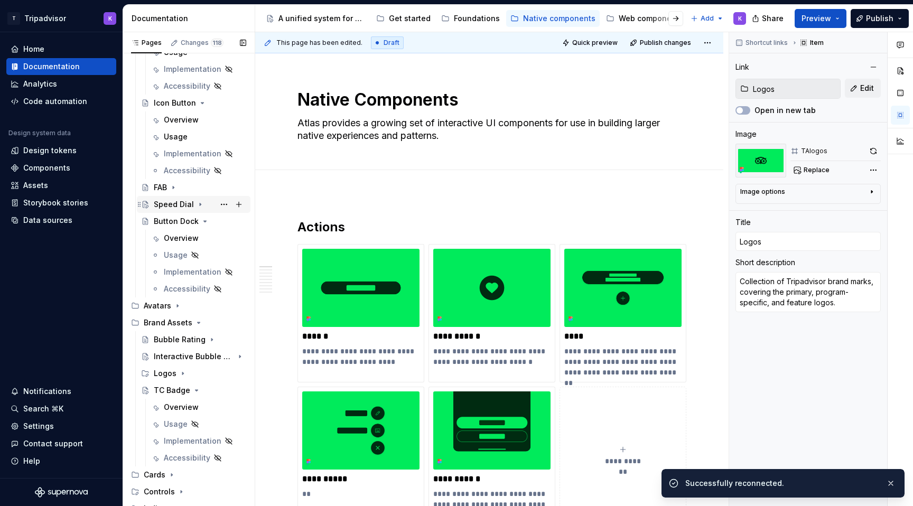
scroll to position [284, 0]
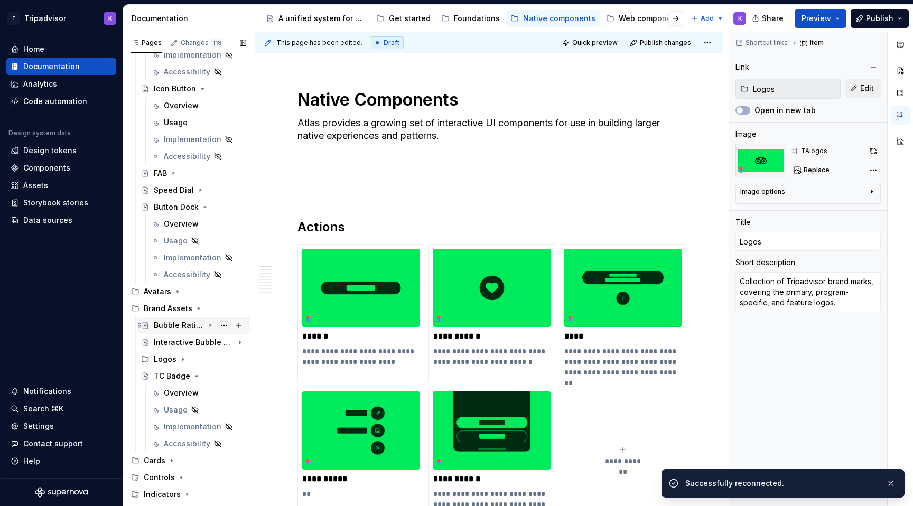
click at [180, 326] on div "Bubble Rating" at bounding box center [179, 325] width 50 height 11
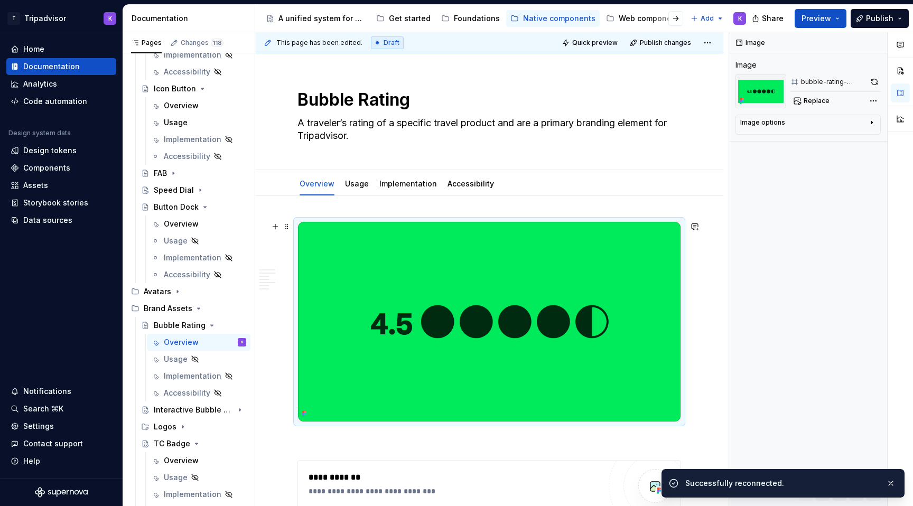
click at [487, 390] on img at bounding box center [489, 322] width 382 height 200
click at [548, 244] on img at bounding box center [489, 322] width 382 height 200
click at [820, 98] on span "Replace" at bounding box center [816, 101] width 26 height 8
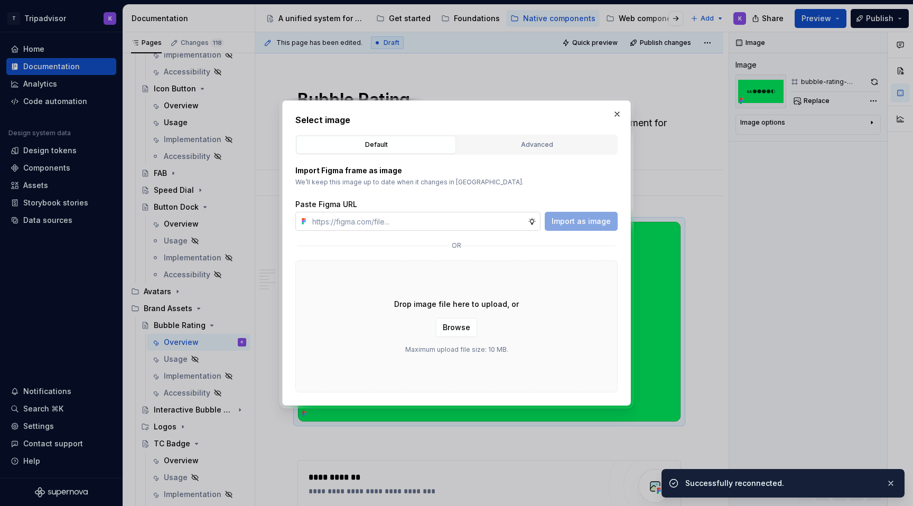
type textarea "*"
type input "[URL][DOMAIN_NAME]"
click at [591, 219] on span "Import as image" at bounding box center [580, 221] width 59 height 11
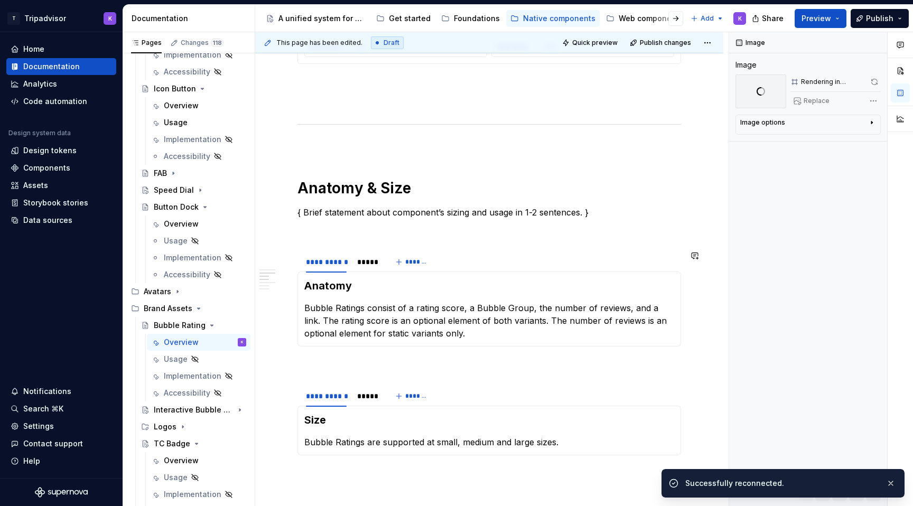
scroll to position [866, 0]
click at [368, 266] on div "*****" at bounding box center [367, 261] width 20 height 11
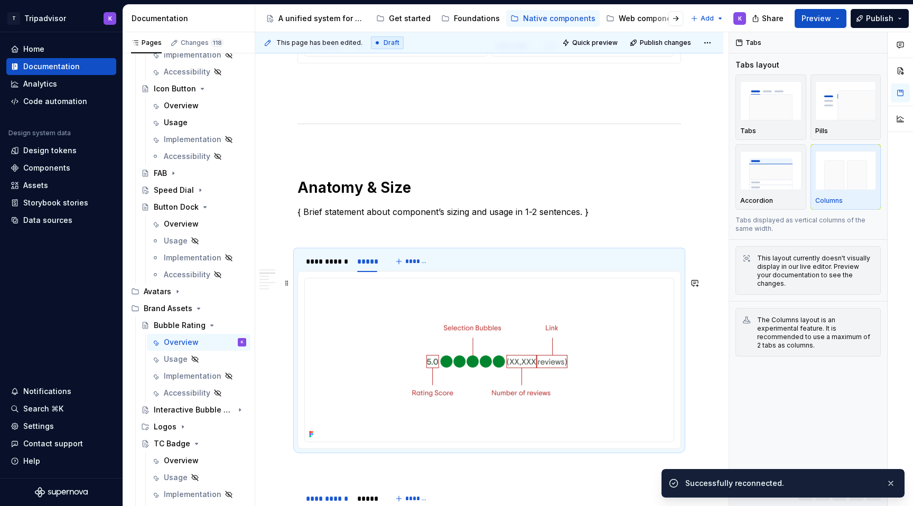
click at [481, 333] on img at bounding box center [489, 359] width 369 height 163
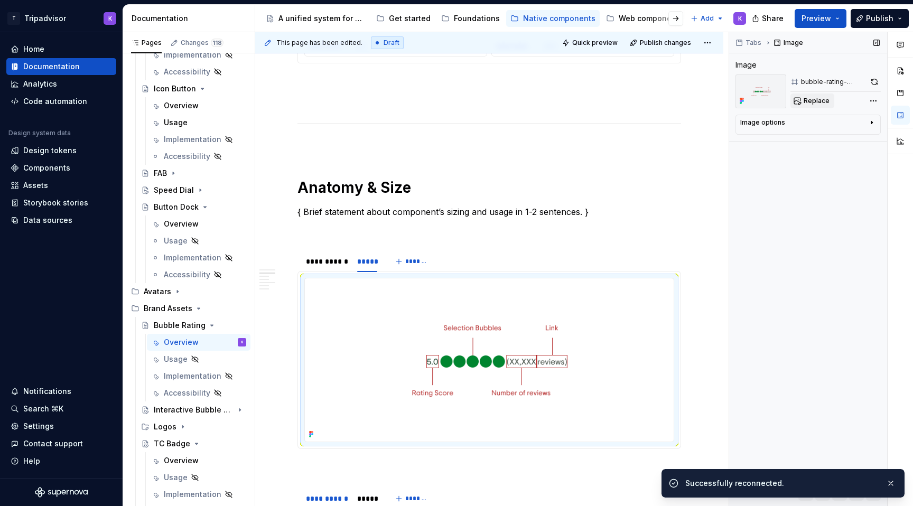
click at [805, 103] on span "Replace" at bounding box center [816, 101] width 26 height 8
type textarea "*"
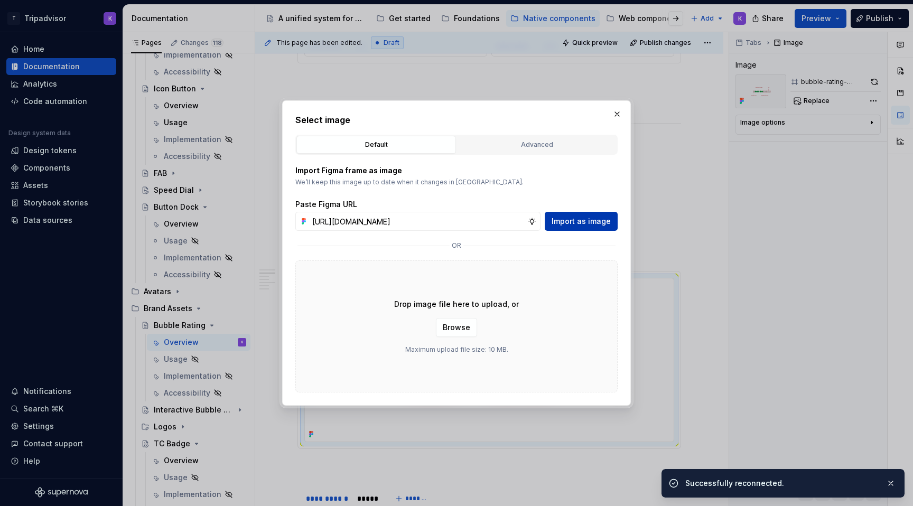
scroll to position [0, 240]
type input "[URL][DOMAIN_NAME]"
click at [595, 222] on span "Import as image" at bounding box center [580, 221] width 59 height 11
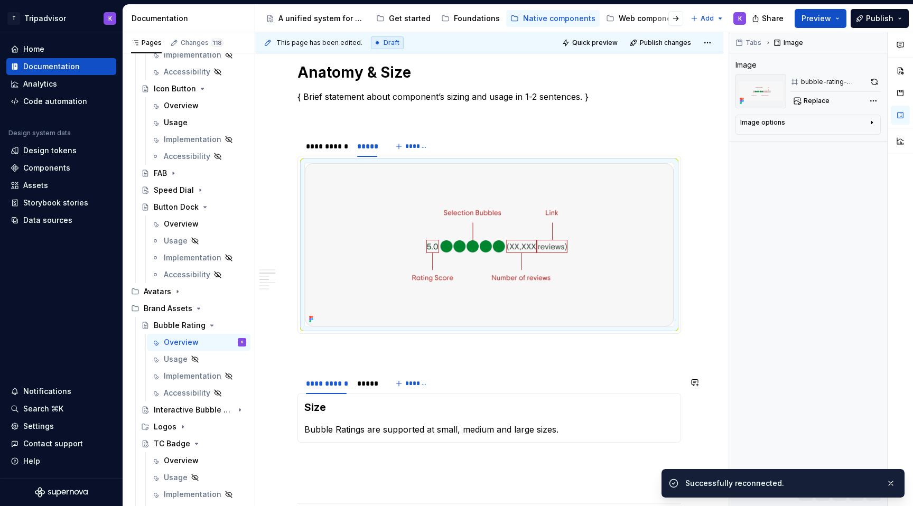
scroll to position [1363, 0]
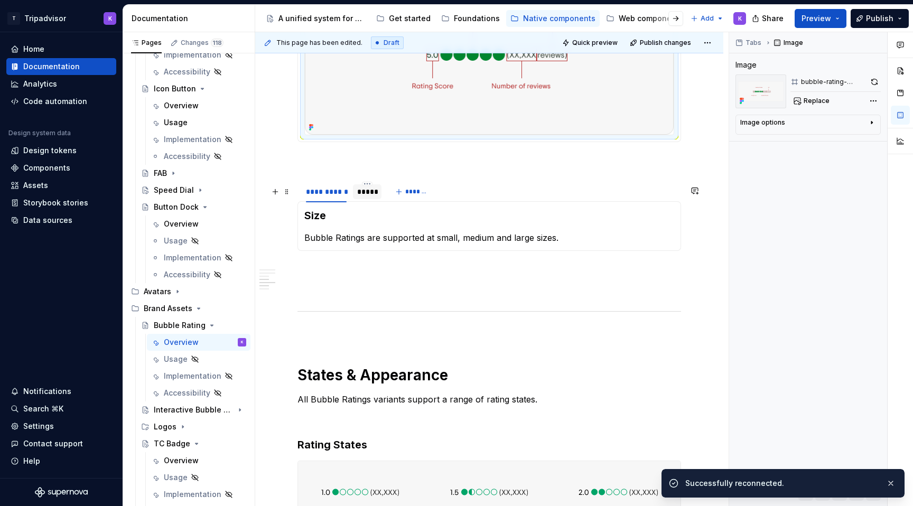
click at [365, 199] on div "*****" at bounding box center [367, 191] width 29 height 15
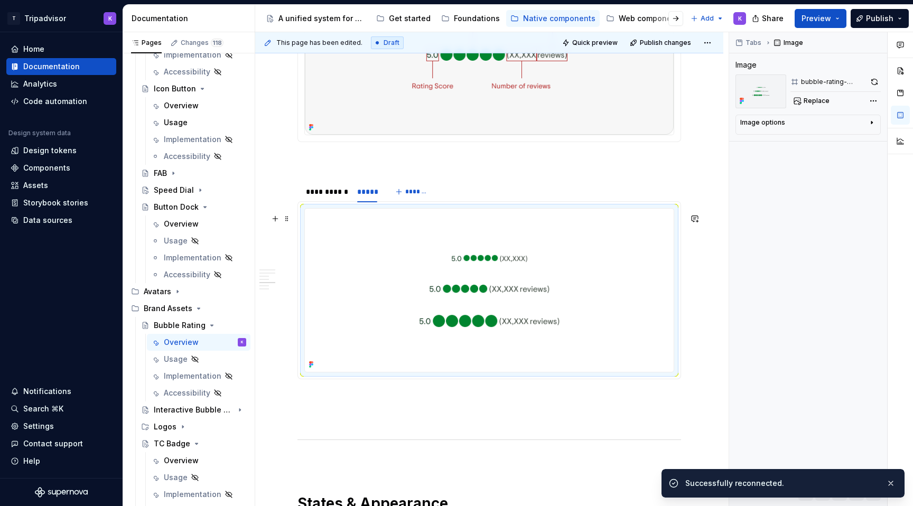
click at [465, 289] on img at bounding box center [489, 290] width 369 height 163
click at [822, 94] on button "Replace" at bounding box center [812, 100] width 44 height 15
type textarea "*"
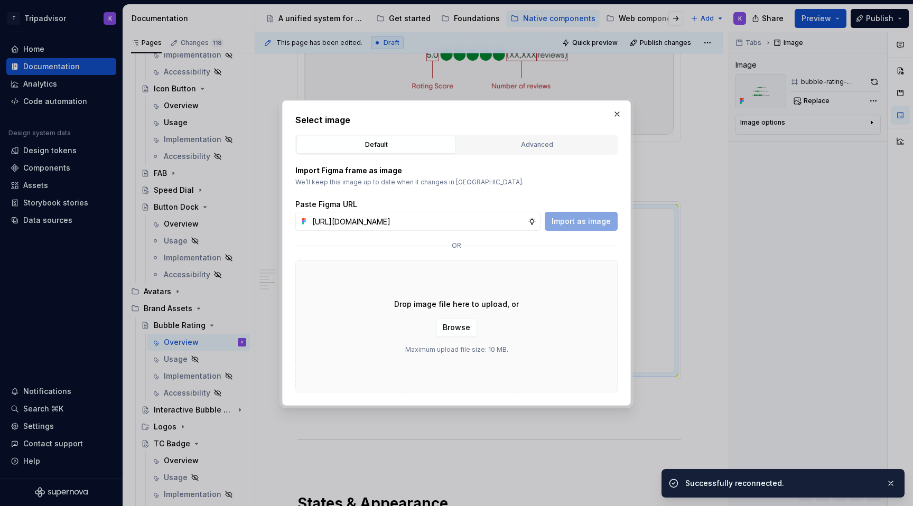
scroll to position [0, 239]
type input "[URL][DOMAIN_NAME]"
click at [601, 215] on button "Import as image" at bounding box center [580, 221] width 73 height 19
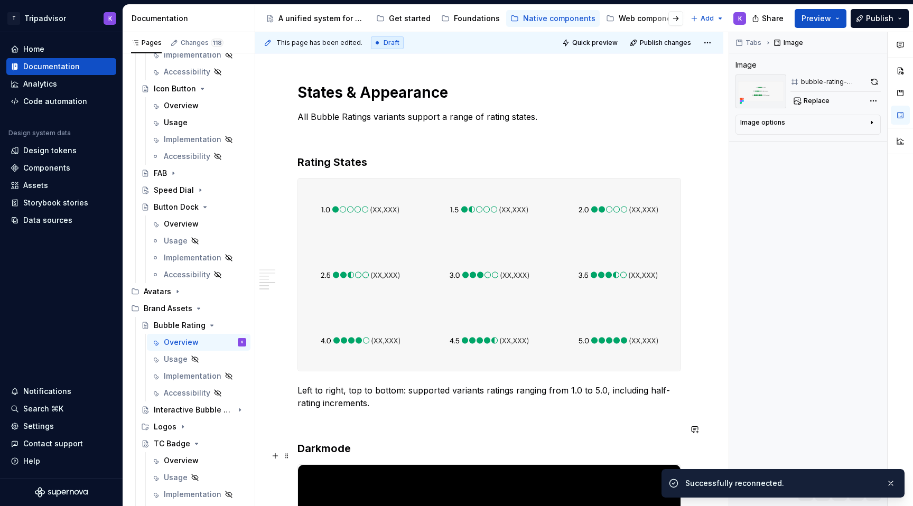
scroll to position [2044, 0]
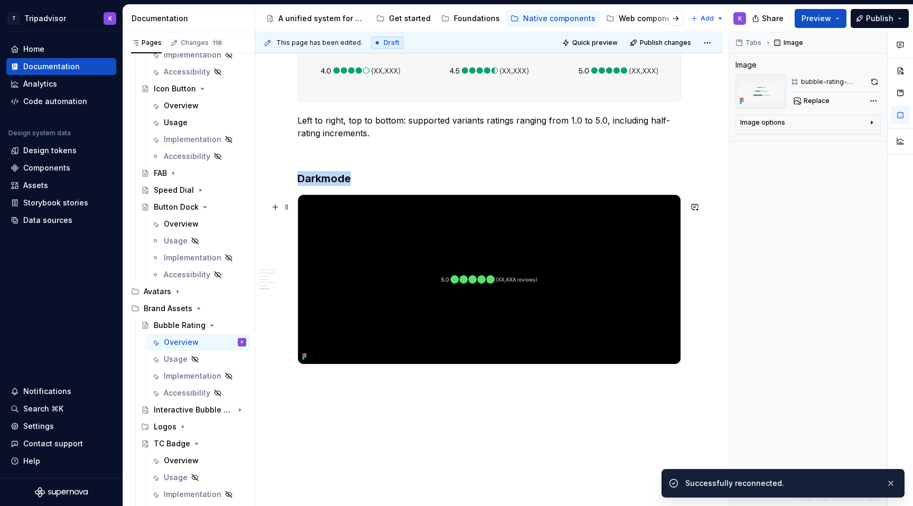
click at [424, 330] on img at bounding box center [489, 279] width 382 height 169
click at [802, 106] on button "Replace" at bounding box center [812, 100] width 44 height 15
type textarea "*"
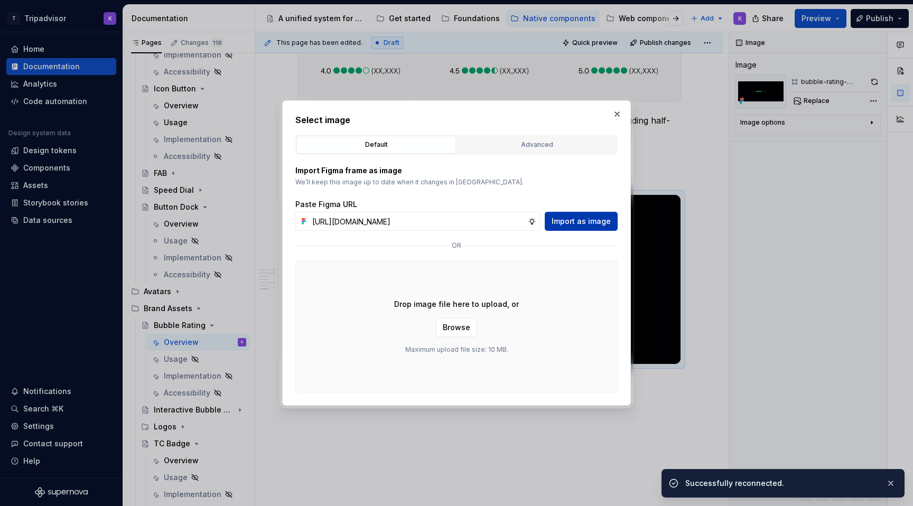
scroll to position [0, 240]
type input "[URL][DOMAIN_NAME]"
click at [581, 224] on span "Import as image" at bounding box center [580, 221] width 59 height 11
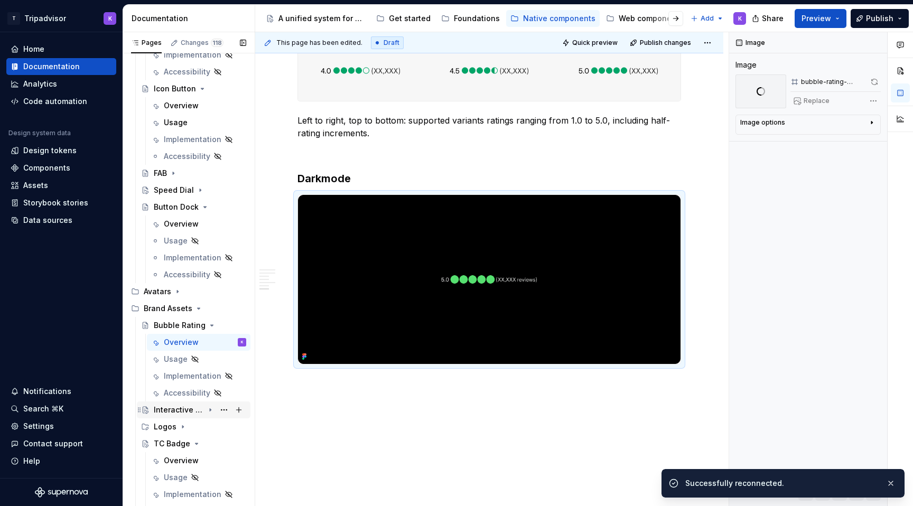
click at [159, 411] on div "Interactive Bubble Rating" at bounding box center [179, 410] width 50 height 11
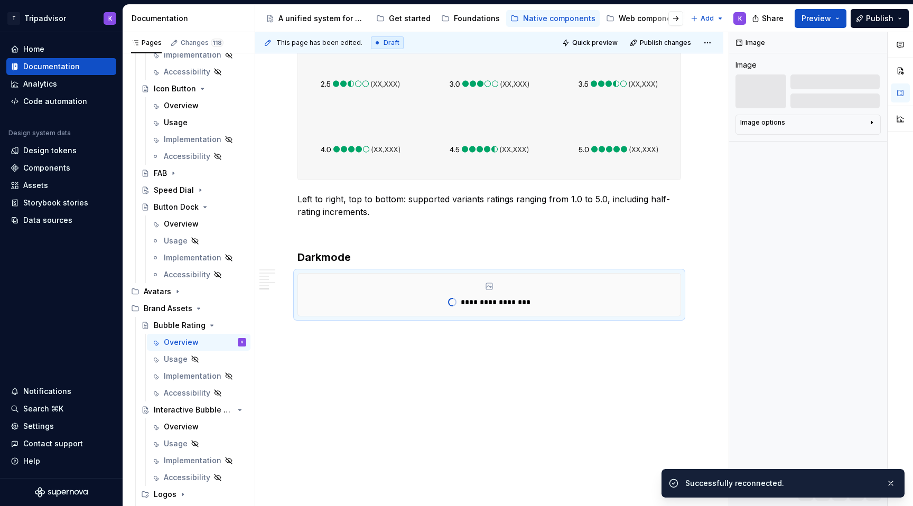
scroll to position [1972, 0]
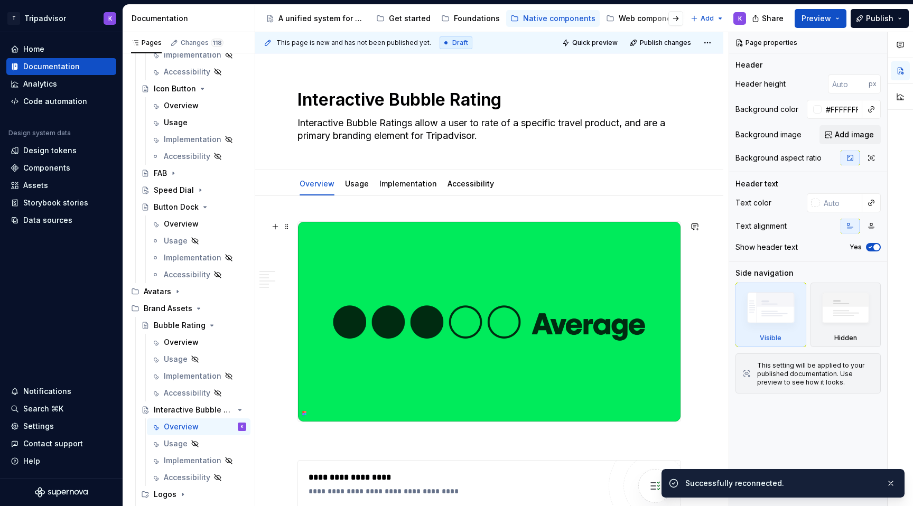
click at [486, 273] on img at bounding box center [489, 322] width 382 height 200
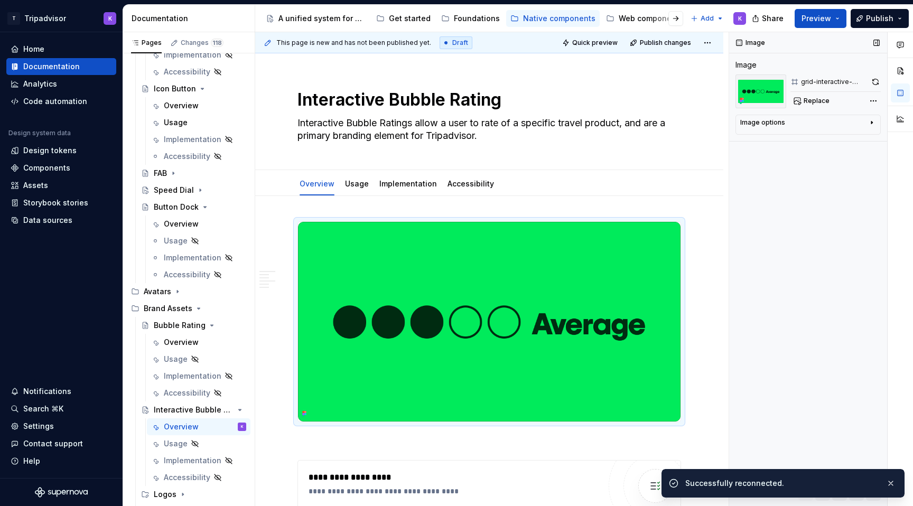
click at [812, 109] on div "Image Image grid-interactive-bubble-rating Replace Image options Alignment Alt …" at bounding box center [808, 269] width 158 height 474
click at [812, 105] on button "Replace" at bounding box center [812, 100] width 44 height 15
type textarea "*"
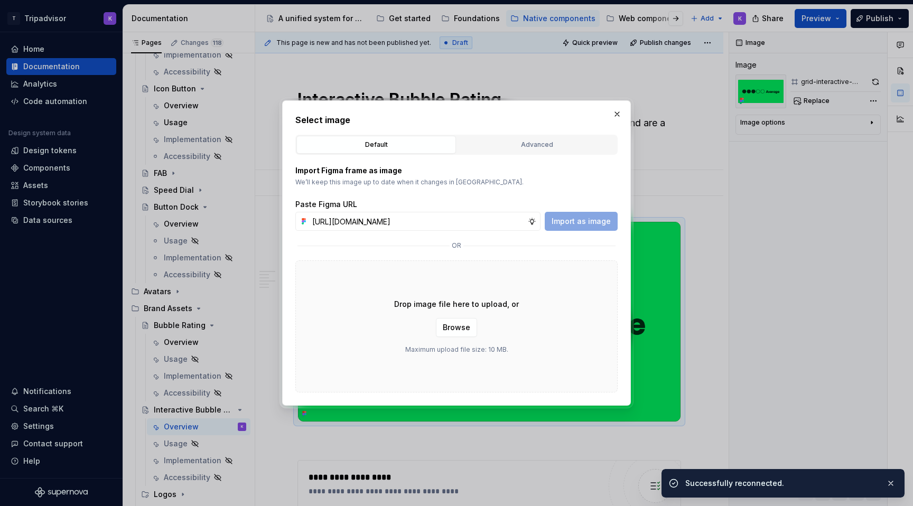
scroll to position [0, 241]
type input "[URL][DOMAIN_NAME]"
click at [584, 218] on span "Import as image" at bounding box center [580, 221] width 59 height 11
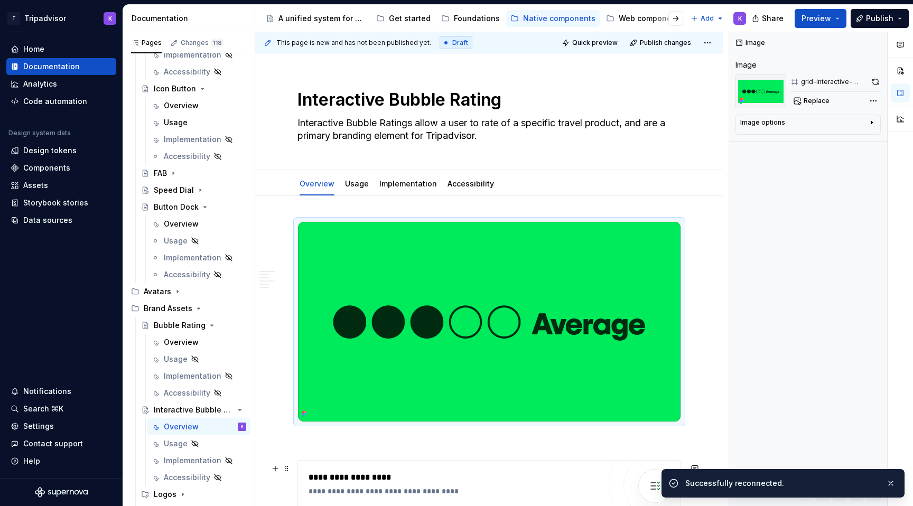
scroll to position [516, 0]
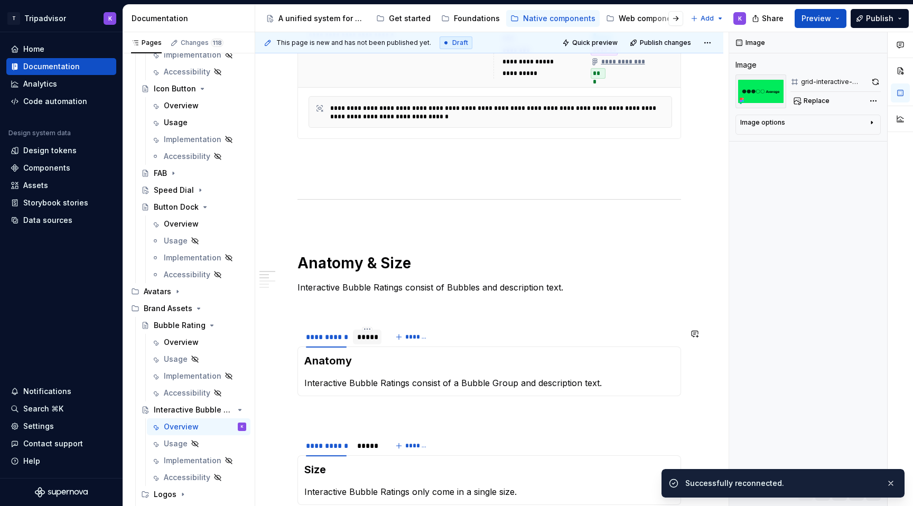
click at [363, 345] on div "*****" at bounding box center [367, 336] width 29 height 17
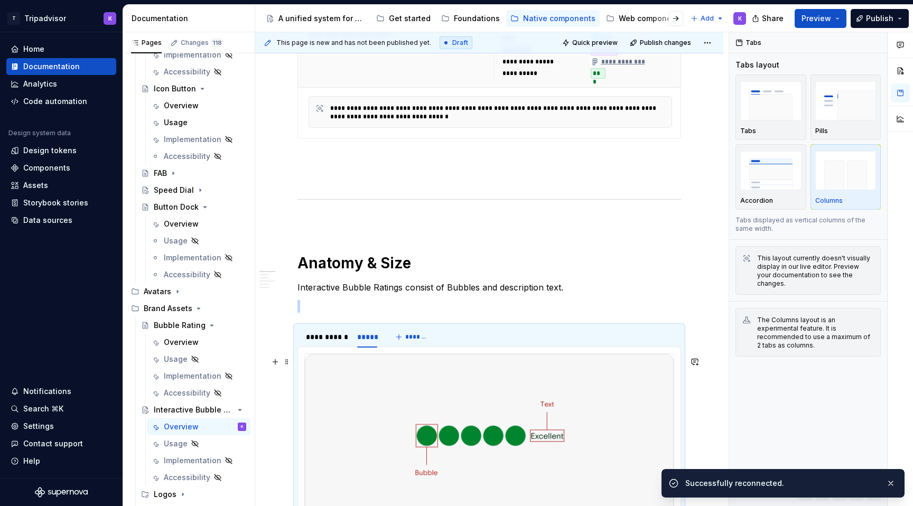
click at [406, 399] on img at bounding box center [489, 435] width 369 height 163
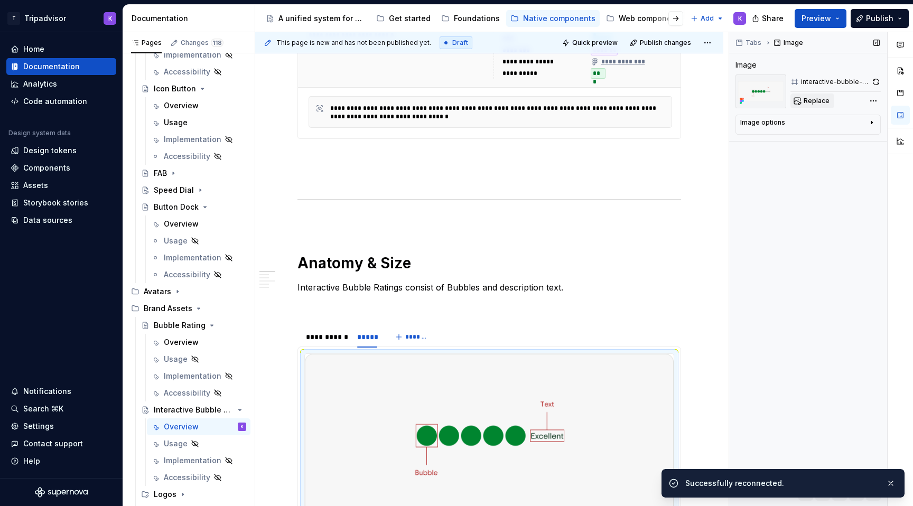
click at [811, 102] on span "Replace" at bounding box center [816, 101] width 26 height 8
type textarea "*"
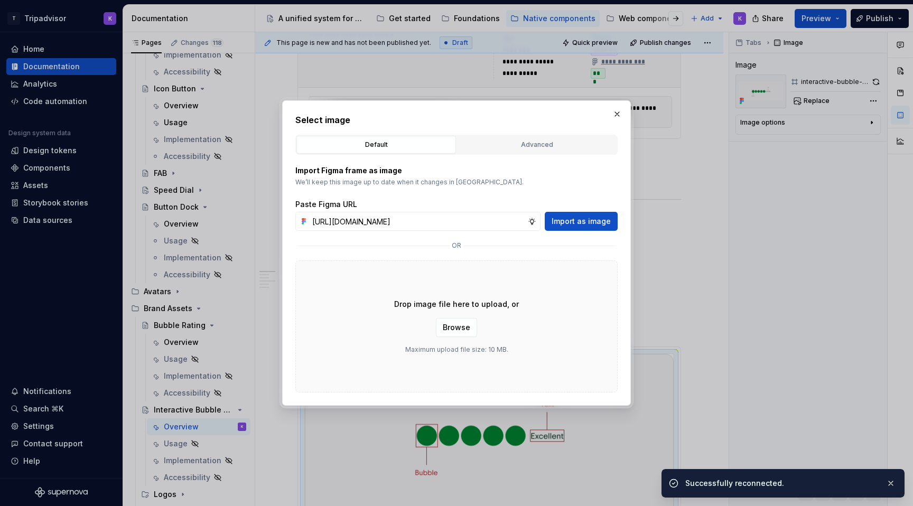
scroll to position [0, 239]
type input "[URL][DOMAIN_NAME]"
click at [573, 223] on span "Import as image" at bounding box center [580, 221] width 59 height 11
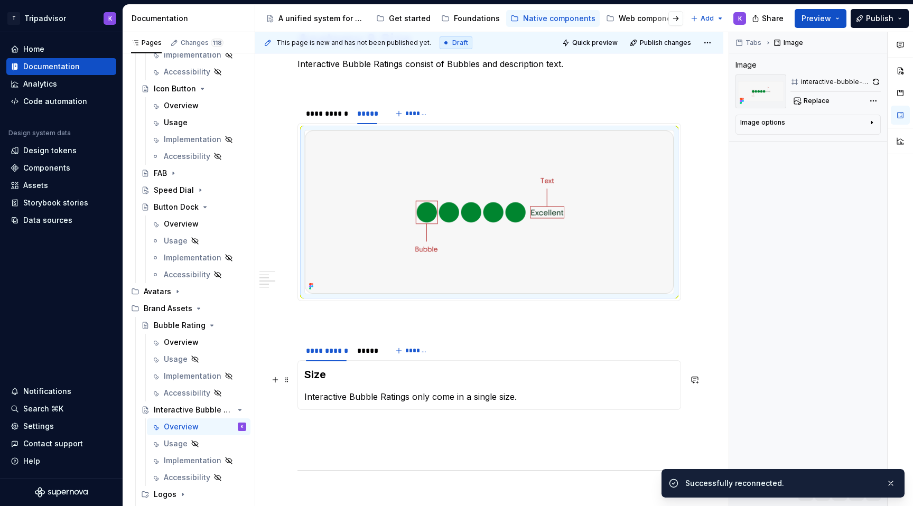
scroll to position [864, 0]
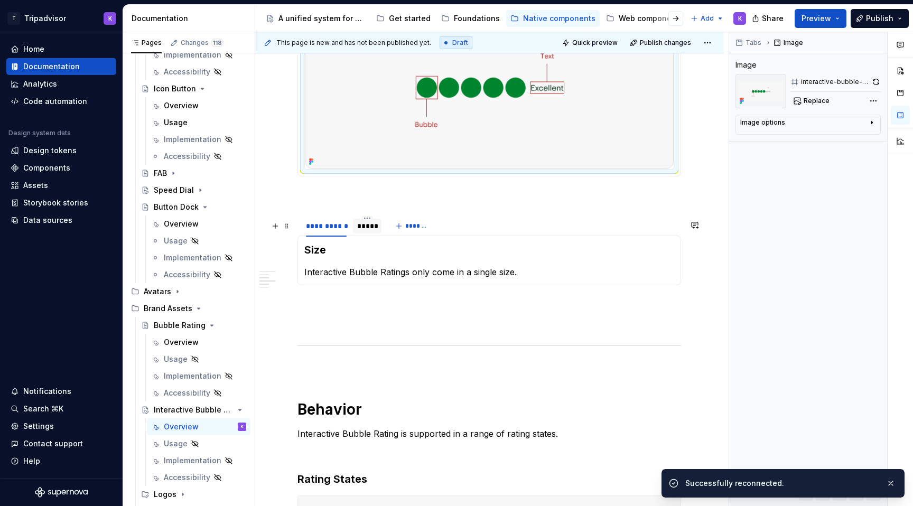
click at [372, 231] on div "*****" at bounding box center [367, 226] width 20 height 11
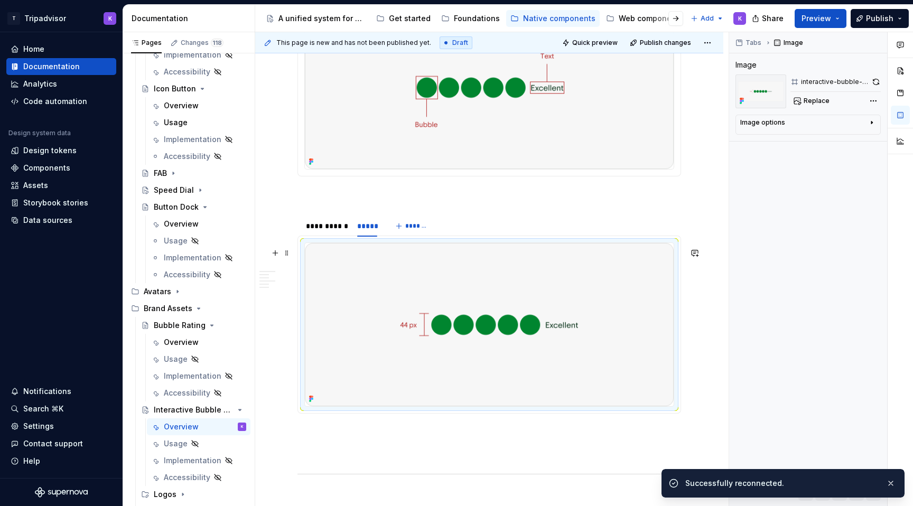
click at [418, 289] on img at bounding box center [489, 324] width 369 height 163
click at [807, 95] on button "Replace" at bounding box center [812, 100] width 44 height 15
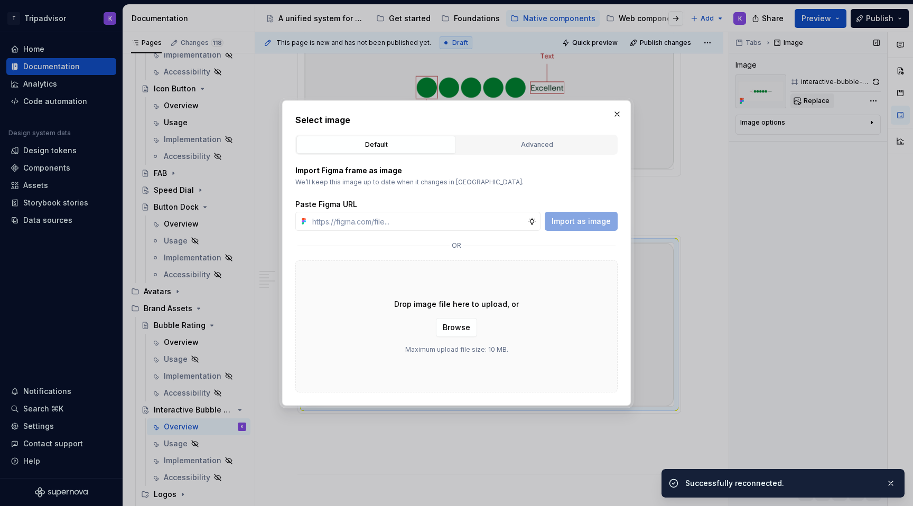
type textarea "*"
type input "[URL][DOMAIN_NAME]"
click at [575, 223] on span "Import as image" at bounding box center [580, 221] width 59 height 11
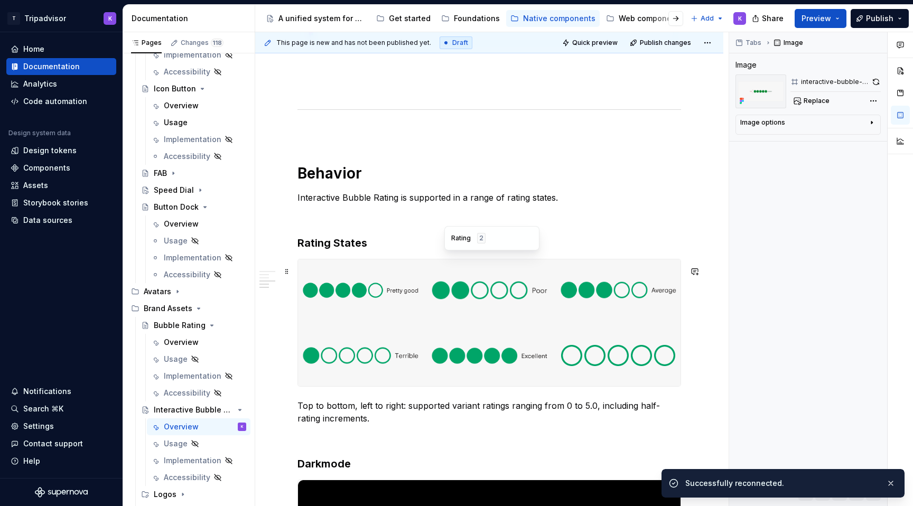
scroll to position [1481, 0]
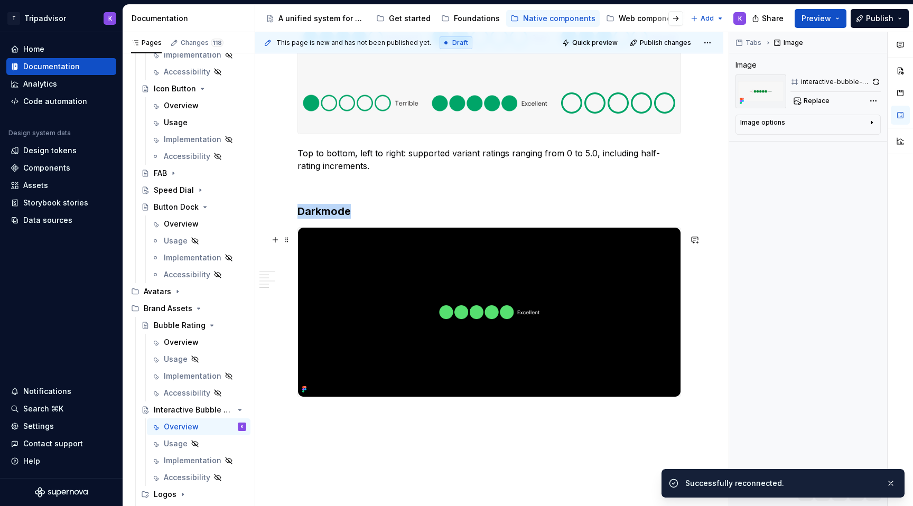
click at [512, 319] on img at bounding box center [489, 312] width 382 height 169
click at [803, 102] on span "Replace" at bounding box center [816, 101] width 26 height 8
type textarea "*"
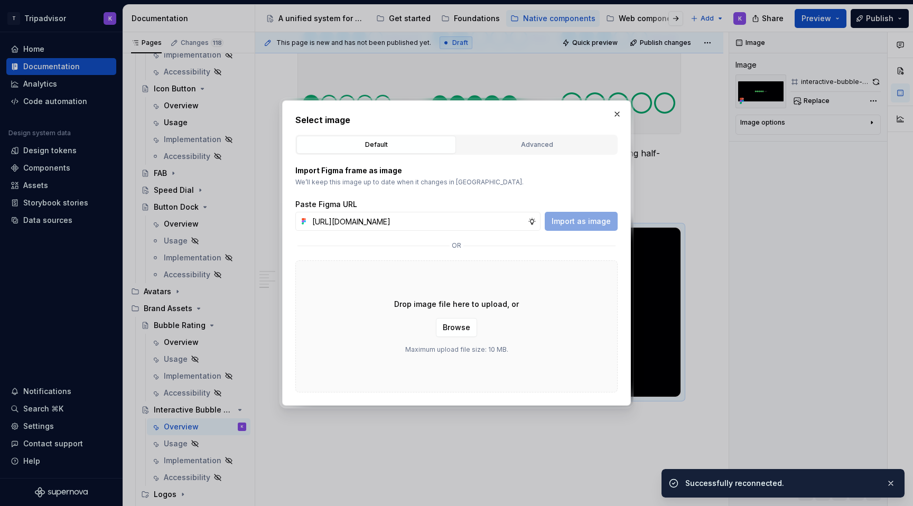
scroll to position [0, 241]
type input "[URL][DOMAIN_NAME]"
click at [588, 214] on button "Import as image" at bounding box center [580, 221] width 73 height 19
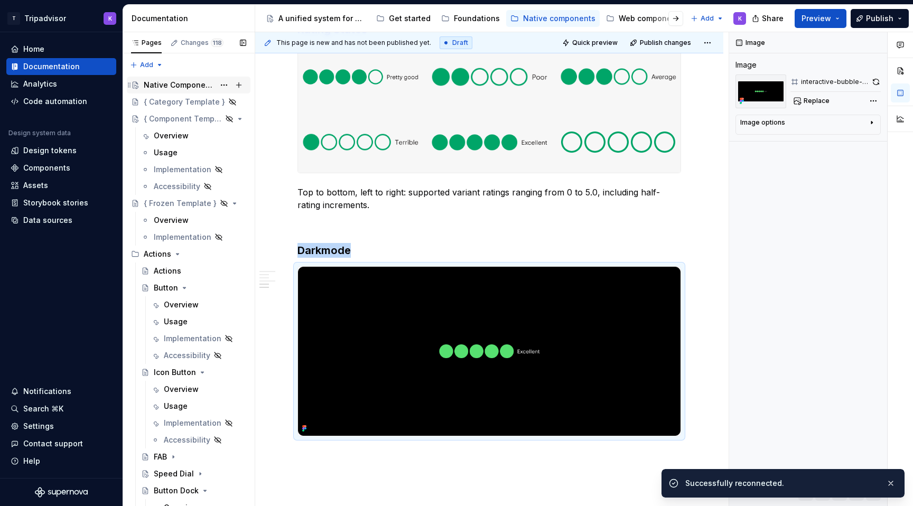
click at [186, 90] on div "Native Components" at bounding box center [195, 85] width 102 height 15
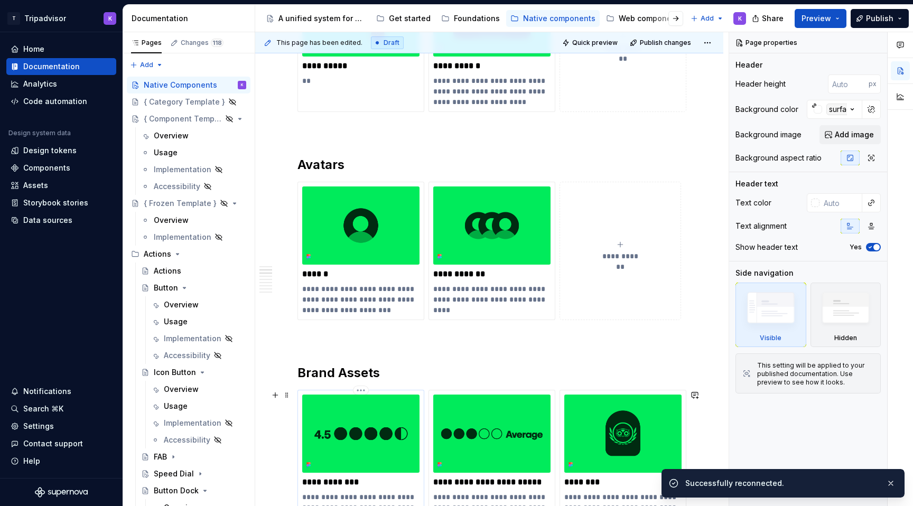
scroll to position [559, 0]
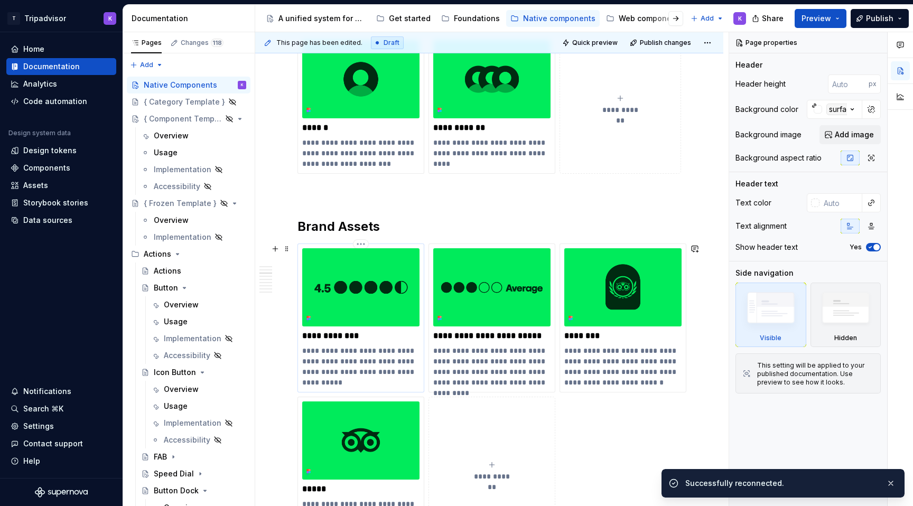
click at [373, 297] on img at bounding box center [360, 287] width 117 height 78
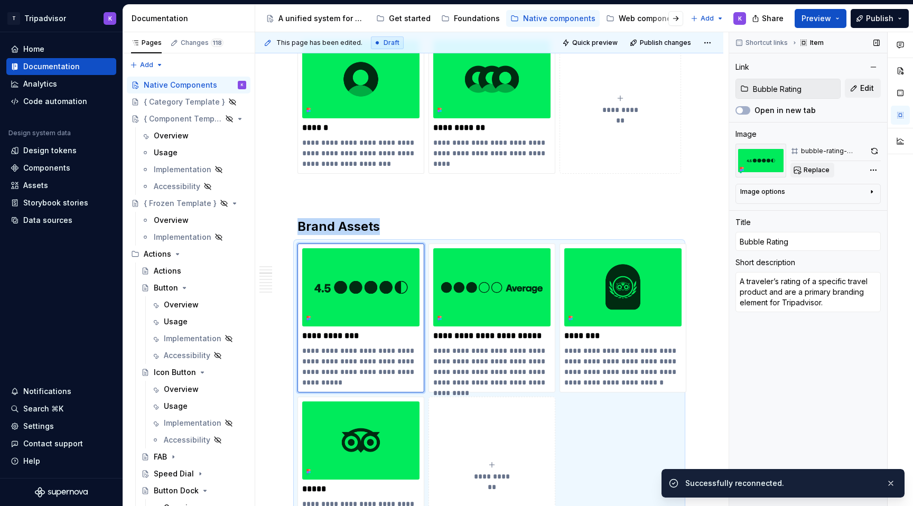
click at [809, 168] on span "Replace" at bounding box center [816, 170] width 26 height 8
type textarea "*"
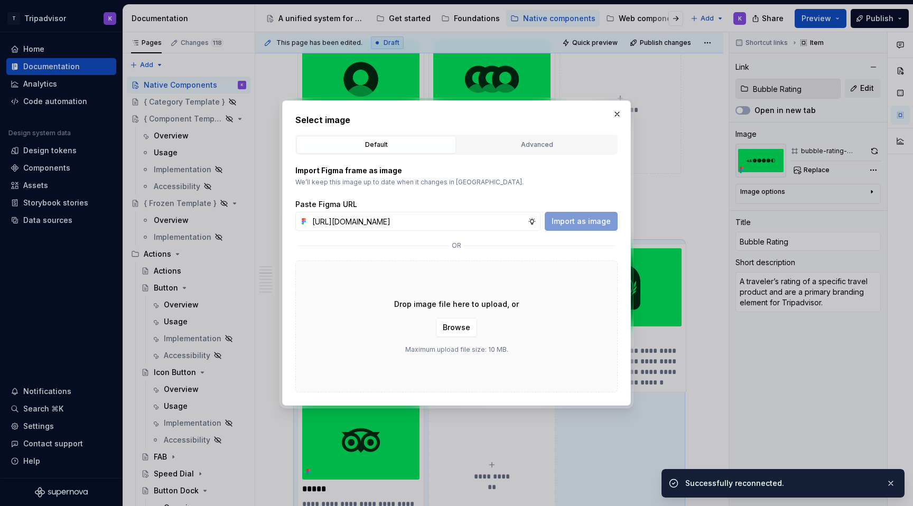
scroll to position [0, 239]
type input "[URL][DOMAIN_NAME]"
click at [584, 222] on span "Import as image" at bounding box center [580, 221] width 59 height 11
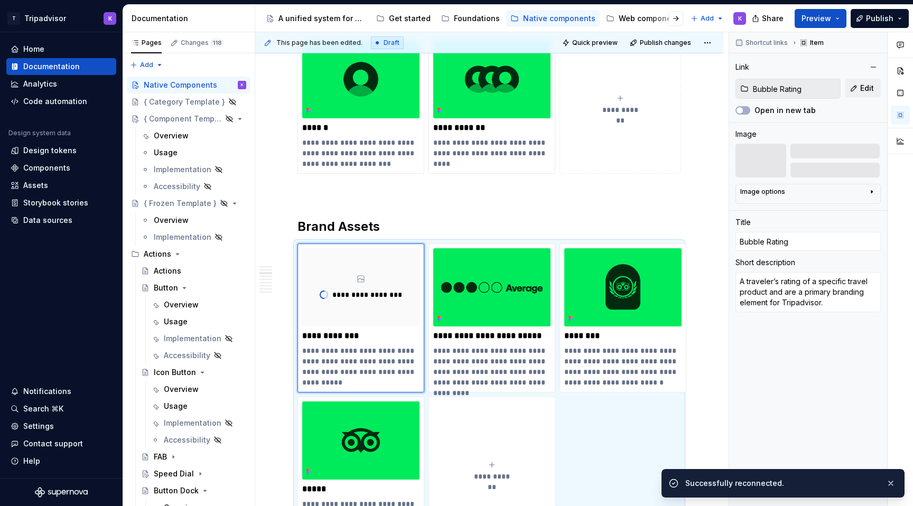
scroll to position [614, 0]
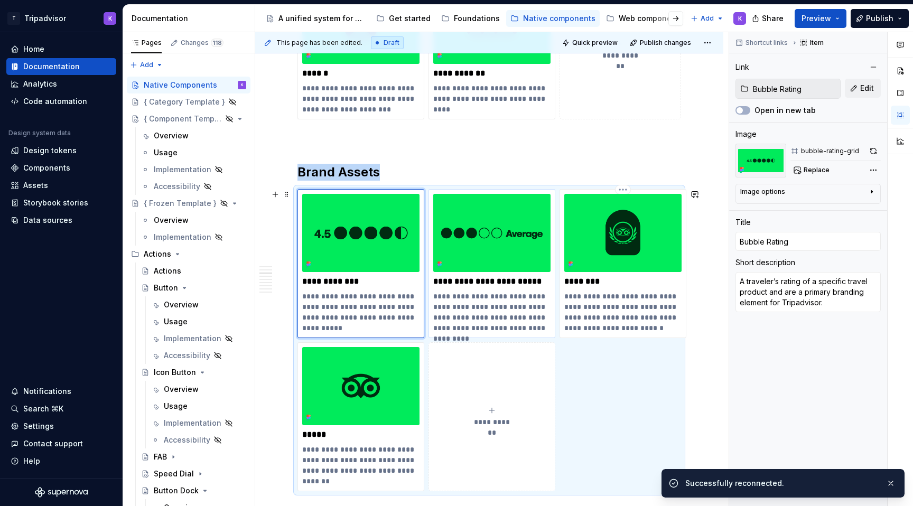
type textarea "*"
type input "Interactive Bubble Rating"
type textarea "Interactive Bubble Ratings allow a user to rate of a specific travel product, a…"
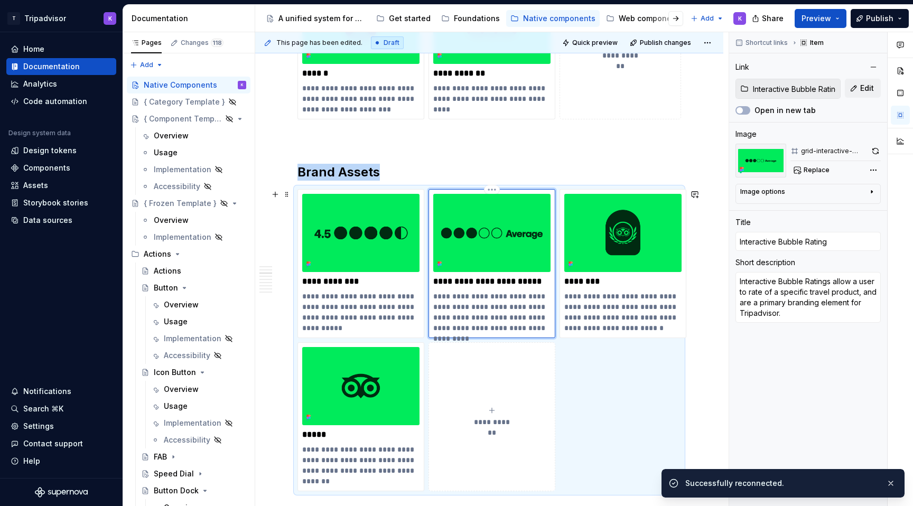
click at [523, 244] on img at bounding box center [491, 233] width 117 height 78
click at [817, 172] on span "Replace" at bounding box center [816, 170] width 26 height 8
type textarea "*"
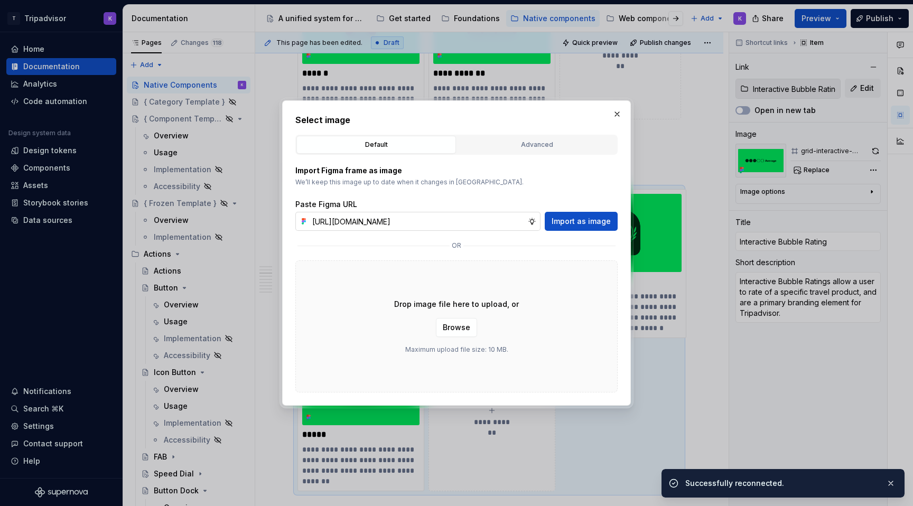
scroll to position [0, 241]
type input "[URL][DOMAIN_NAME]"
click at [568, 221] on span "Import as image" at bounding box center [580, 221] width 59 height 11
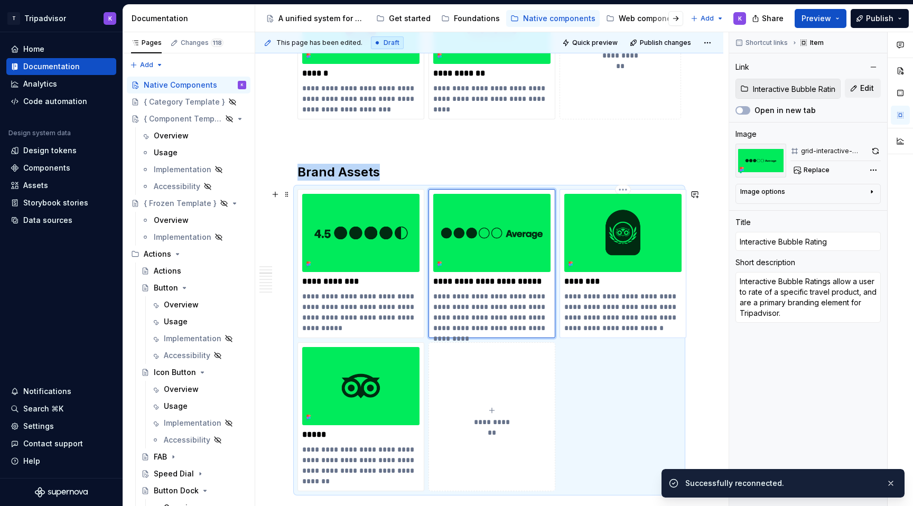
type textarea "*"
type input "TC Badge"
type textarea "A small, individual piece of stylized UI that represents an internal Tripadviso…"
click at [605, 242] on img at bounding box center [622, 233] width 117 height 78
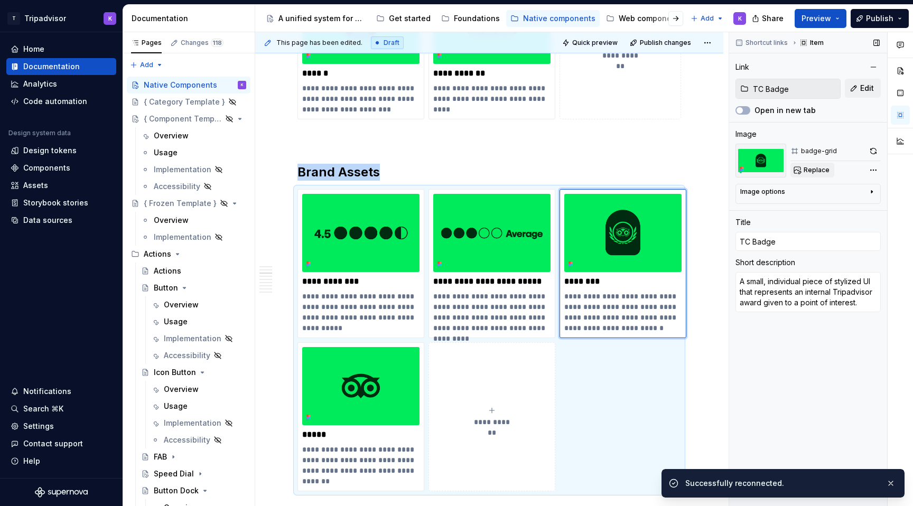
click at [798, 174] on button "Replace" at bounding box center [812, 170] width 44 height 15
type textarea "*"
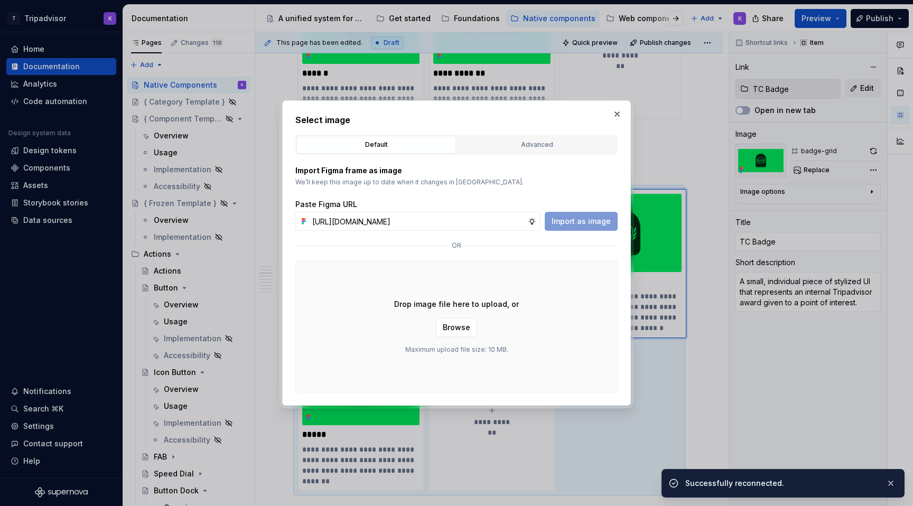
scroll to position [0, 239]
type input "[URL][DOMAIN_NAME]"
click at [599, 221] on span "Import as image" at bounding box center [580, 221] width 59 height 11
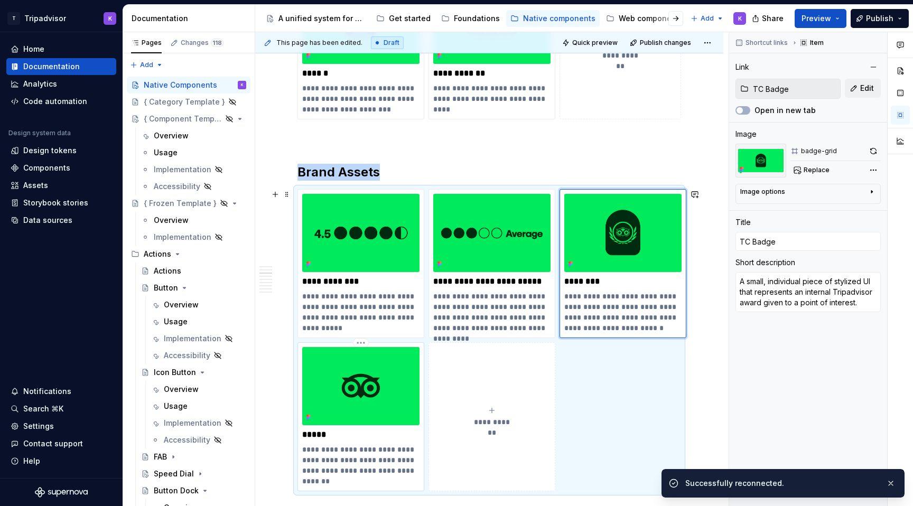
type textarea "*"
type input "Logos"
type textarea "Collection of Tripadvisor brand marks, covering the primary, program-specific, …"
click at [373, 388] on img at bounding box center [360, 386] width 117 height 78
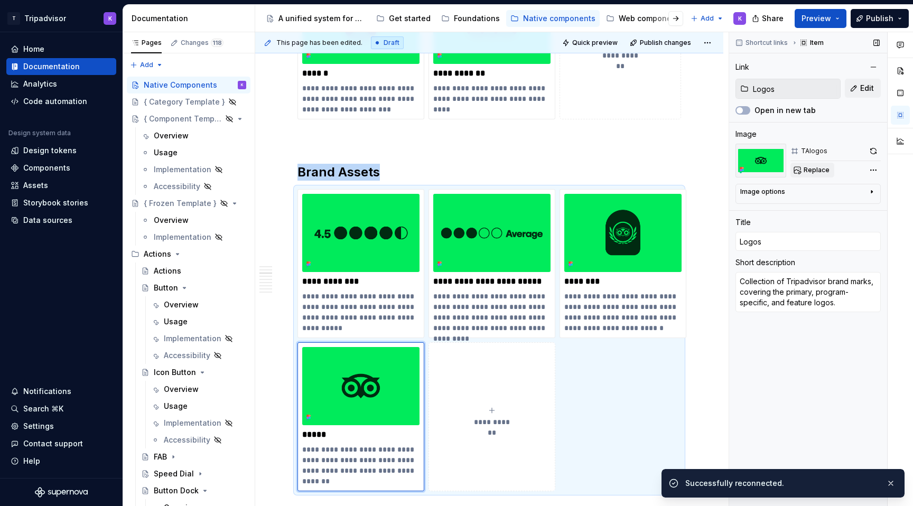
click at [810, 172] on span "Replace" at bounding box center [816, 170] width 26 height 8
type textarea "*"
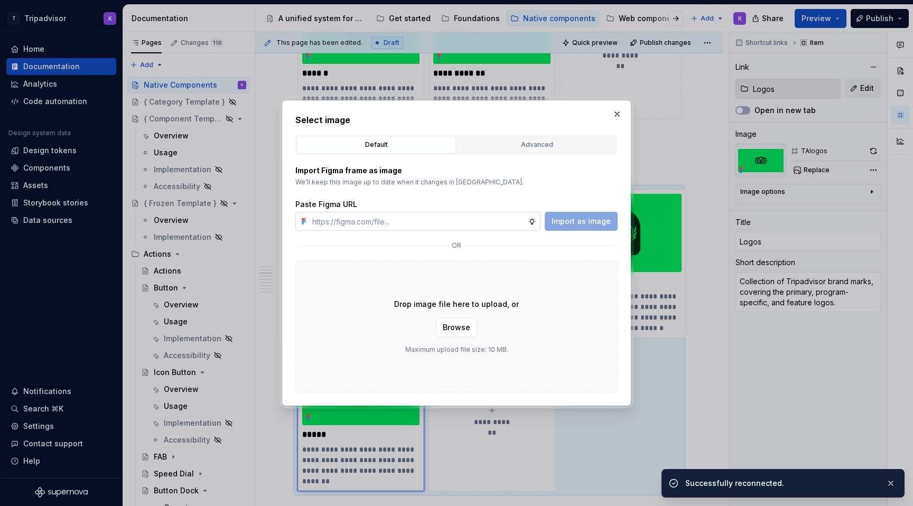
type input "[URL][DOMAIN_NAME]"
type textarea "*"
type input "[URL][DOMAIN_NAME]"
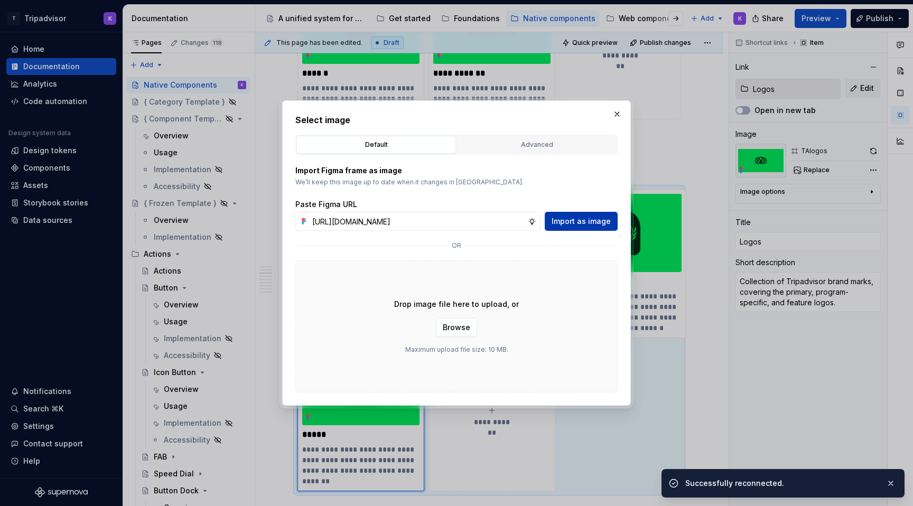
click at [556, 213] on button "Import as image" at bounding box center [580, 221] width 73 height 19
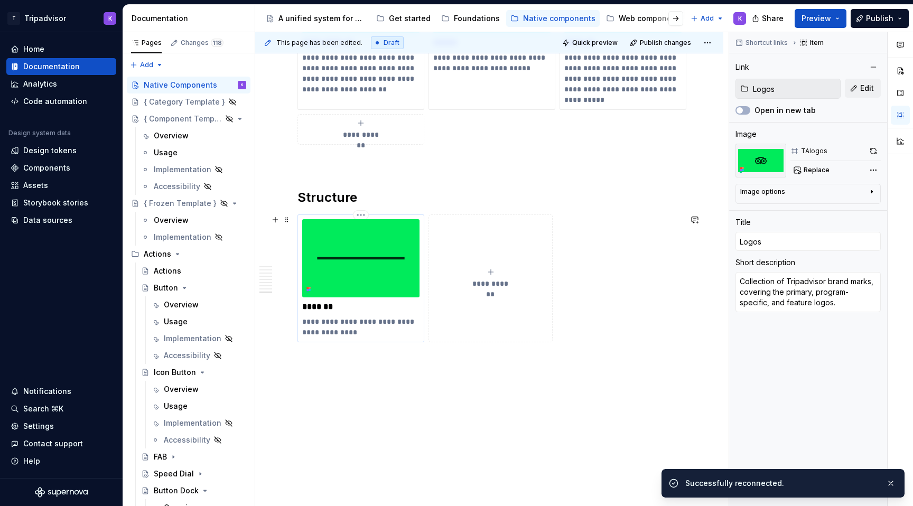
scroll to position [2190, 0]
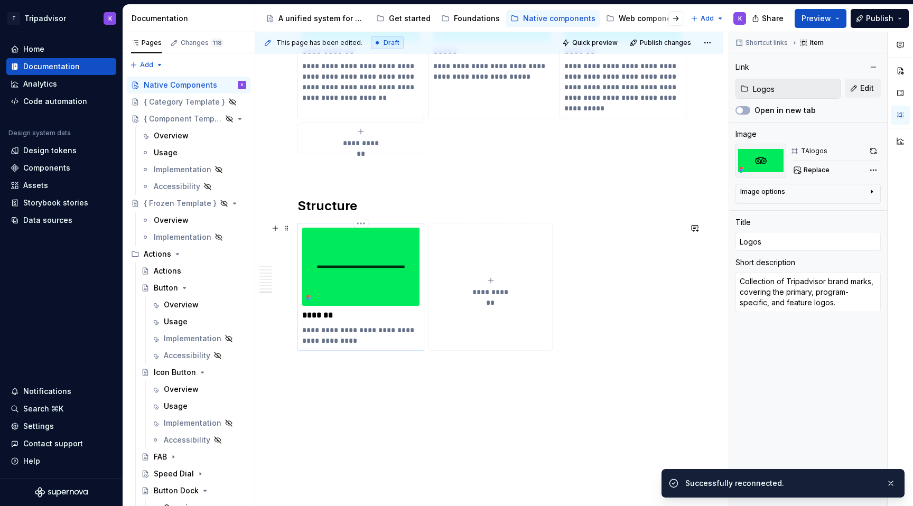
click at [368, 267] on img at bounding box center [360, 267] width 117 height 78
type textarea "*"
type input "Divider"
type textarea "A horizontal line used to separate elements."
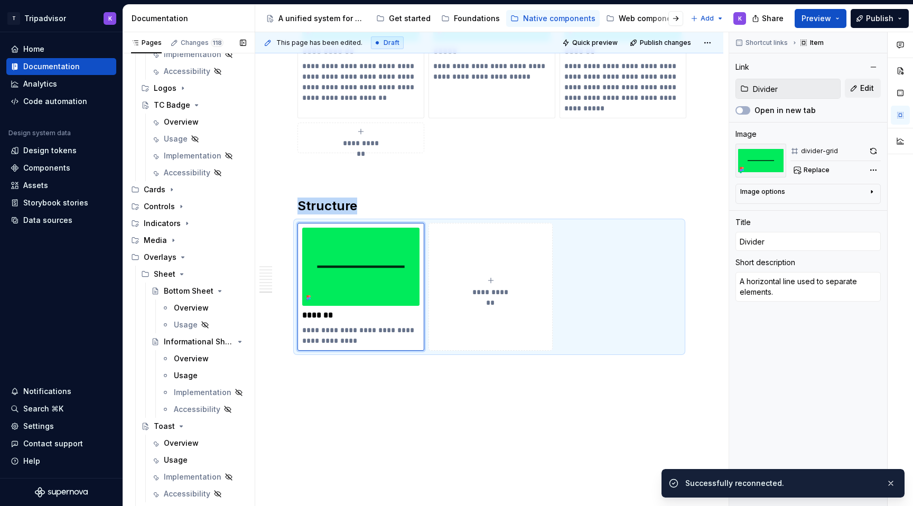
scroll to position [734, 0]
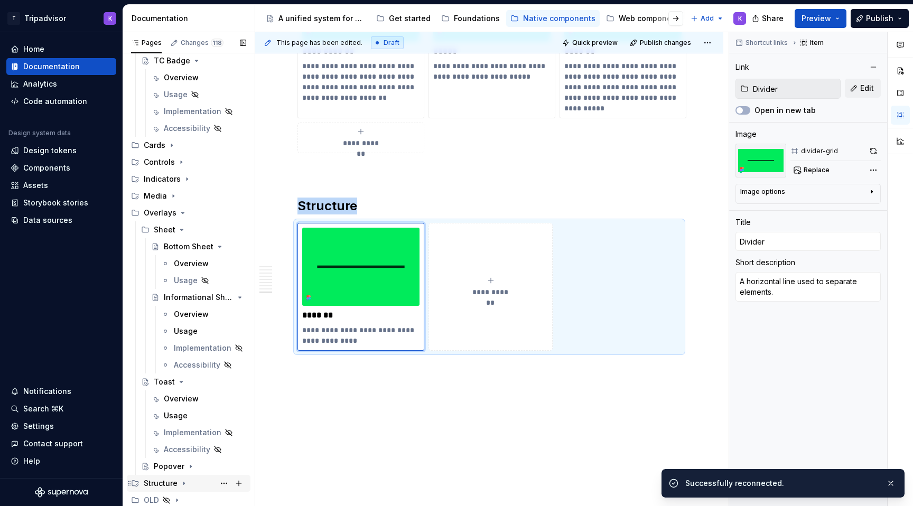
click at [181, 486] on icon "Page tree" at bounding box center [184, 483] width 8 height 8
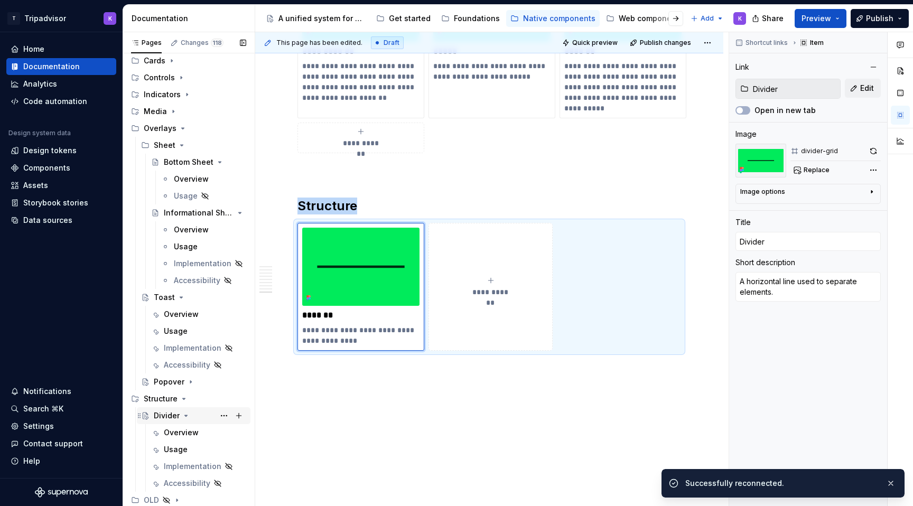
click at [177, 410] on div "Divider" at bounding box center [167, 415] width 26 height 11
click at [189, 429] on div "Overview" at bounding box center [181, 432] width 35 height 11
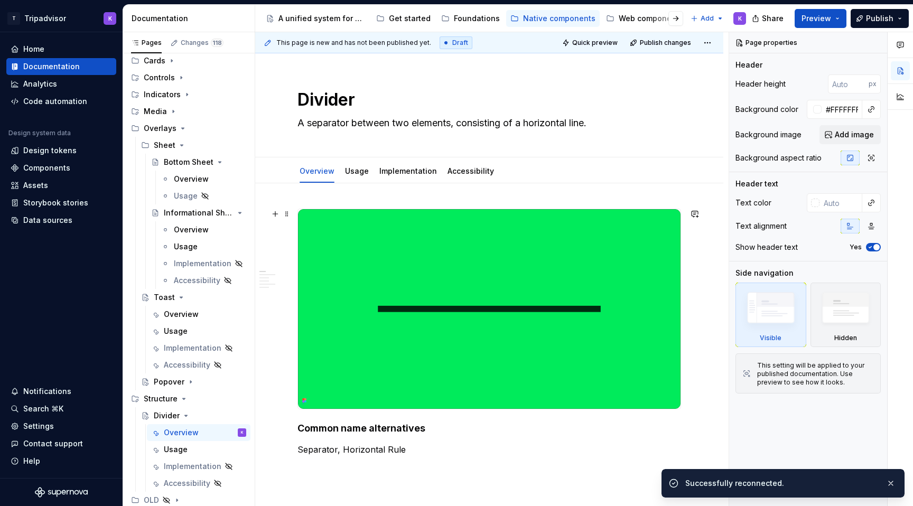
click at [435, 308] on img at bounding box center [489, 309] width 382 height 200
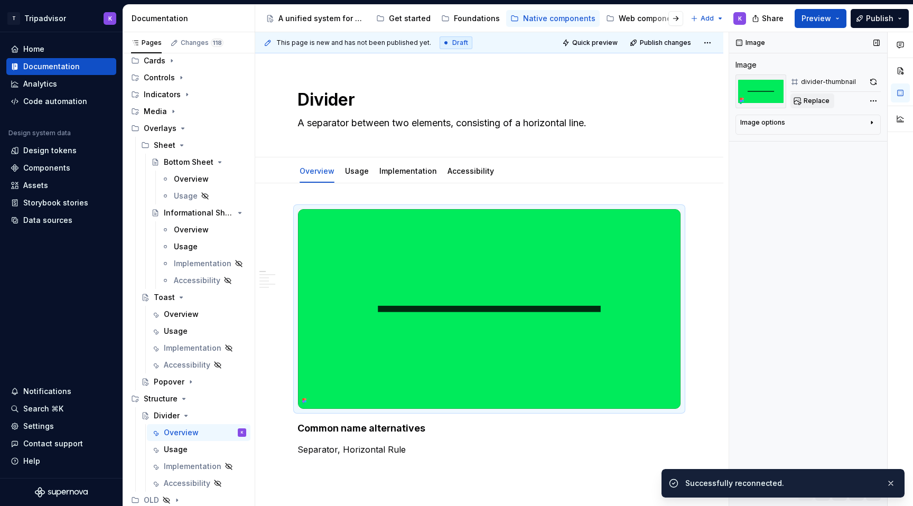
click at [810, 101] on span "Replace" at bounding box center [816, 101] width 26 height 8
type textarea "*"
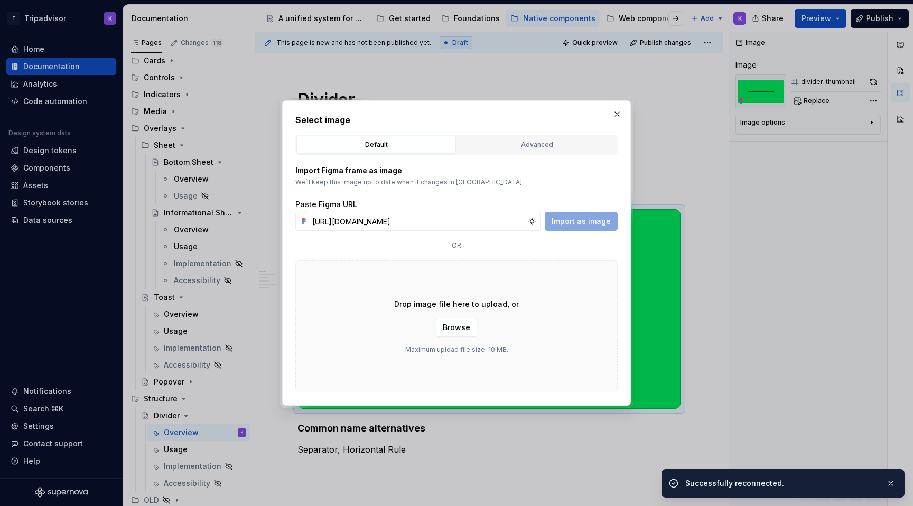
scroll to position [0, 240]
type input "[URL][DOMAIN_NAME]"
click at [572, 223] on span "Import as image" at bounding box center [580, 221] width 59 height 11
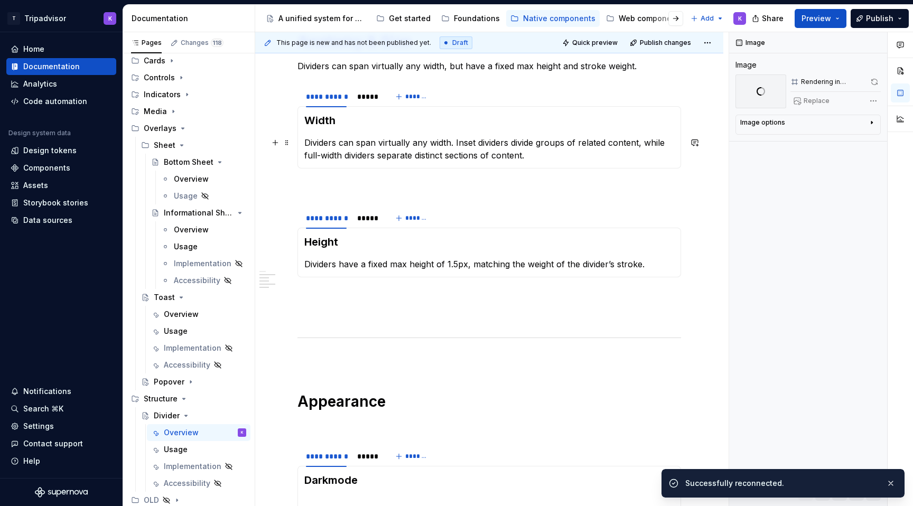
scroll to position [534, 0]
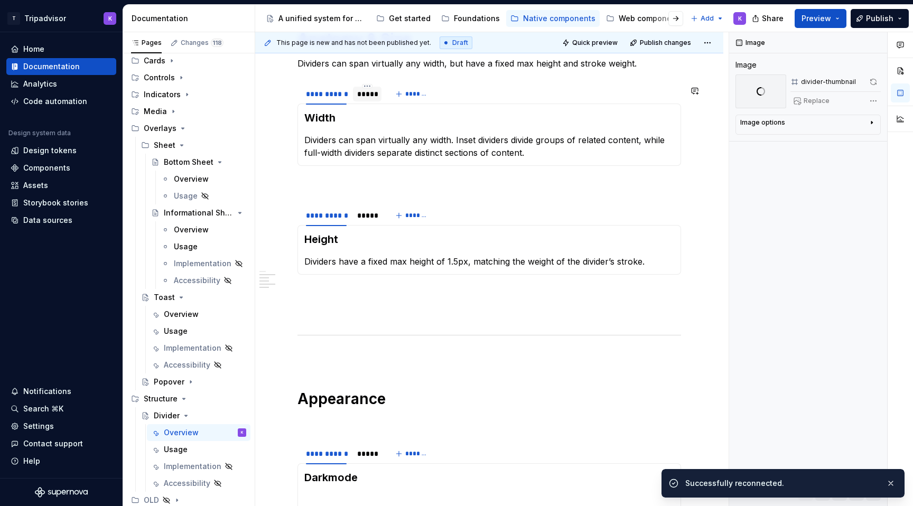
click at [375, 101] on div "*****" at bounding box center [367, 94] width 29 height 15
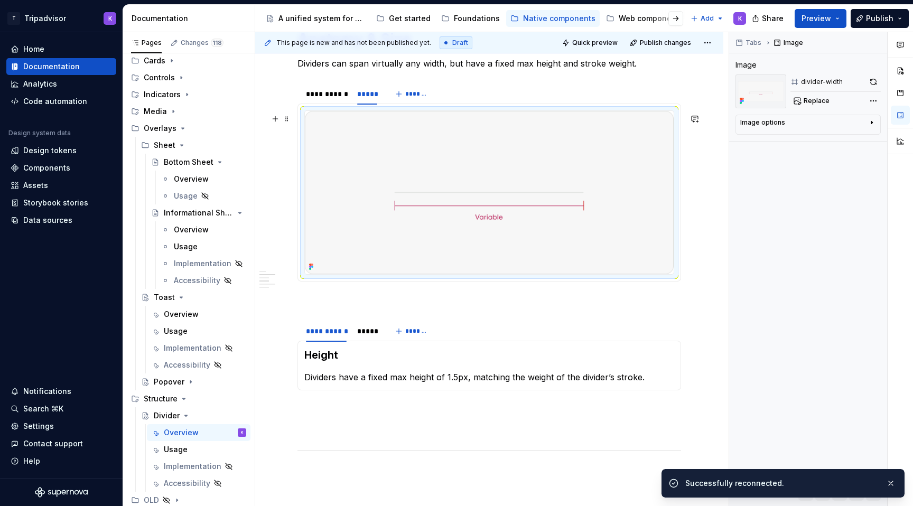
click at [398, 175] on img at bounding box center [489, 192] width 369 height 163
click at [803, 98] on span "Replace" at bounding box center [816, 101] width 26 height 8
type textarea "*"
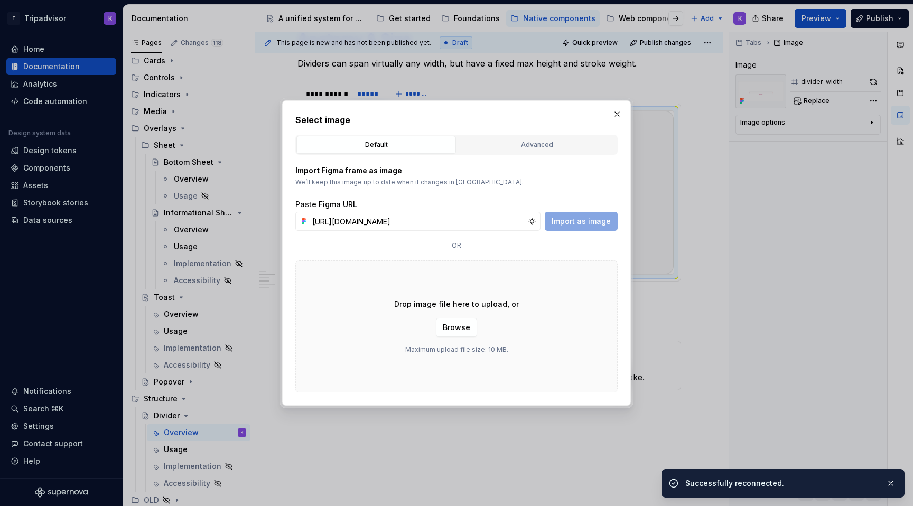
scroll to position [0, 240]
type input "[URL][DOMAIN_NAME]"
click at [561, 229] on button "Import as image" at bounding box center [580, 221] width 73 height 19
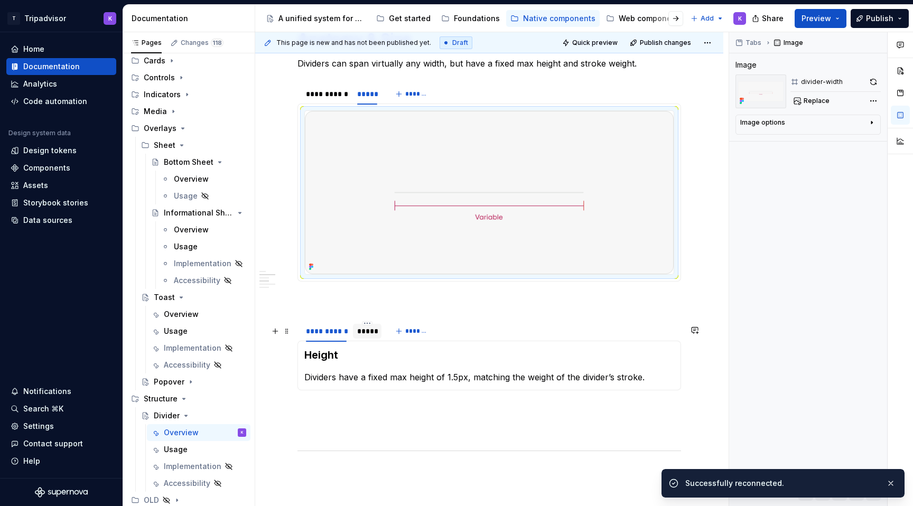
click at [357, 340] on div "*****" at bounding box center [367, 331] width 29 height 17
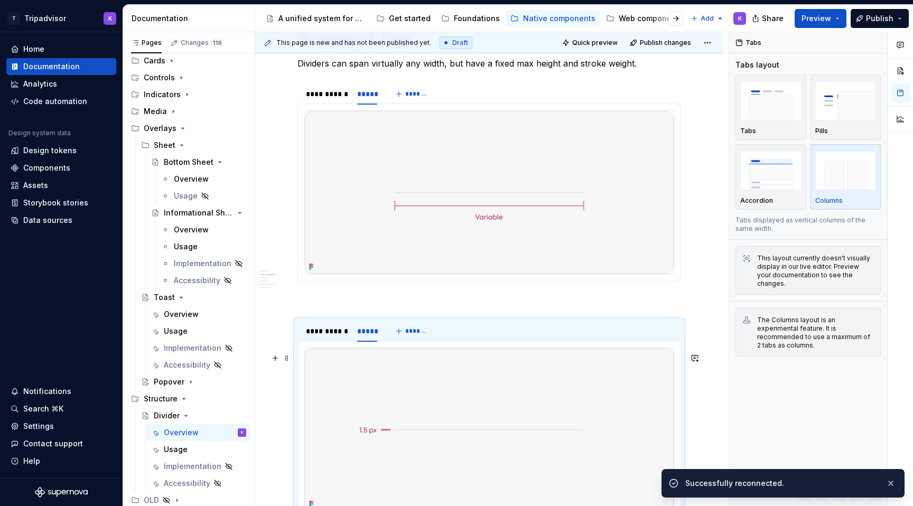
click at [382, 388] on img at bounding box center [489, 429] width 369 height 163
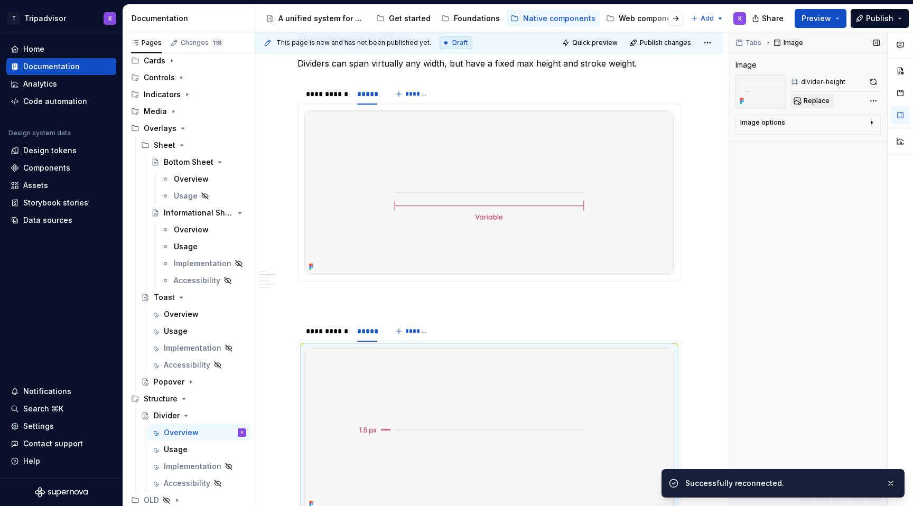
click at [814, 105] on span "Replace" at bounding box center [816, 101] width 26 height 8
type textarea "*"
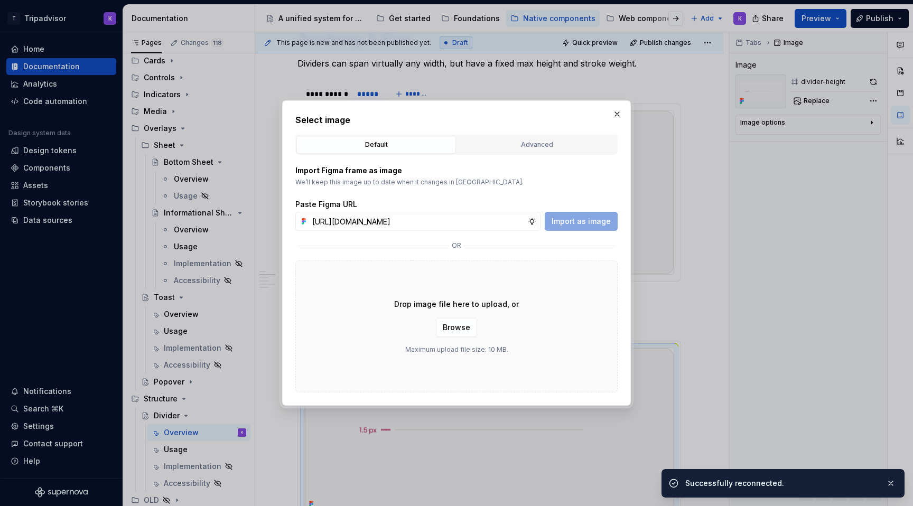
scroll to position [0, 240]
type input "[URL][DOMAIN_NAME]"
click at [599, 224] on span "Import as image" at bounding box center [580, 221] width 59 height 11
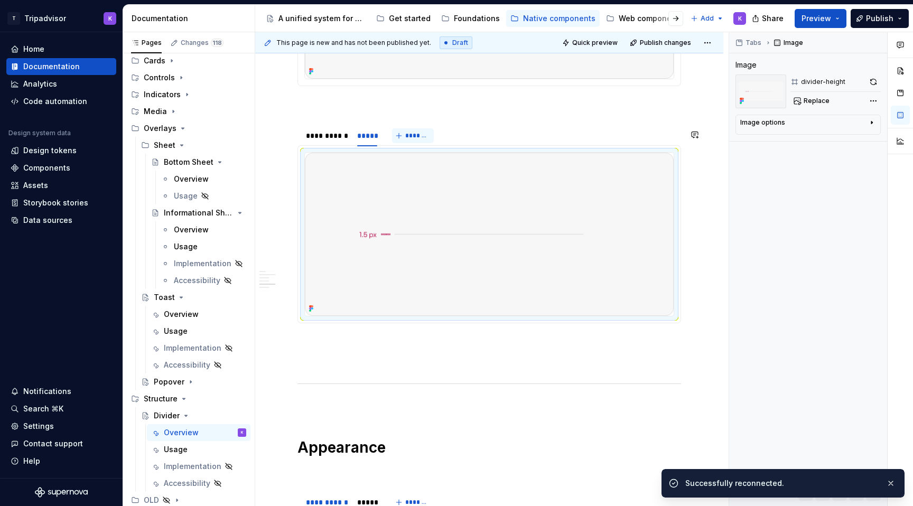
scroll to position [982, 0]
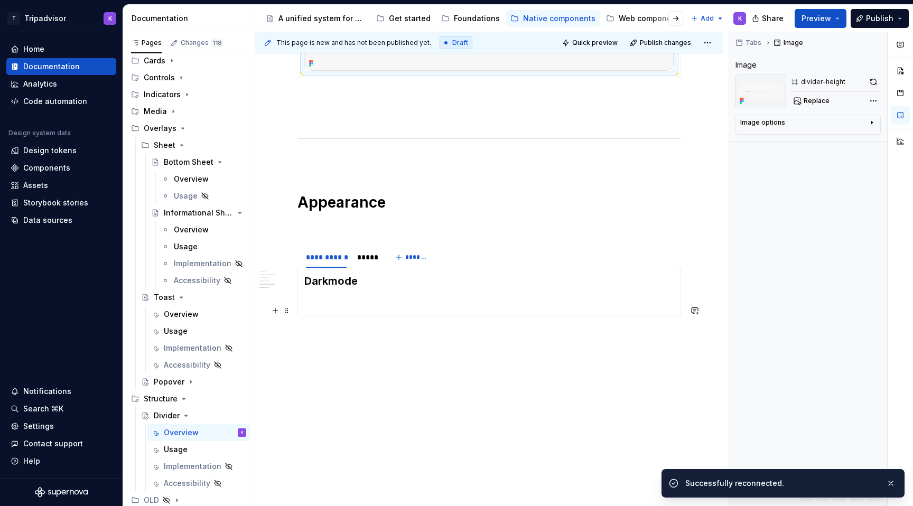
click at [345, 293] on section-item-column "Darkmode" at bounding box center [489, 292] width 370 height 36
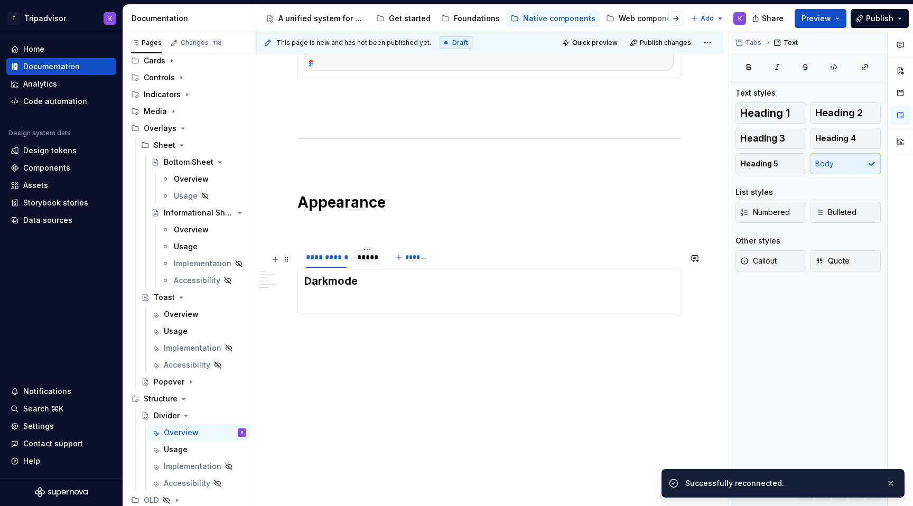
click at [366, 263] on div "*****" at bounding box center [367, 257] width 29 height 15
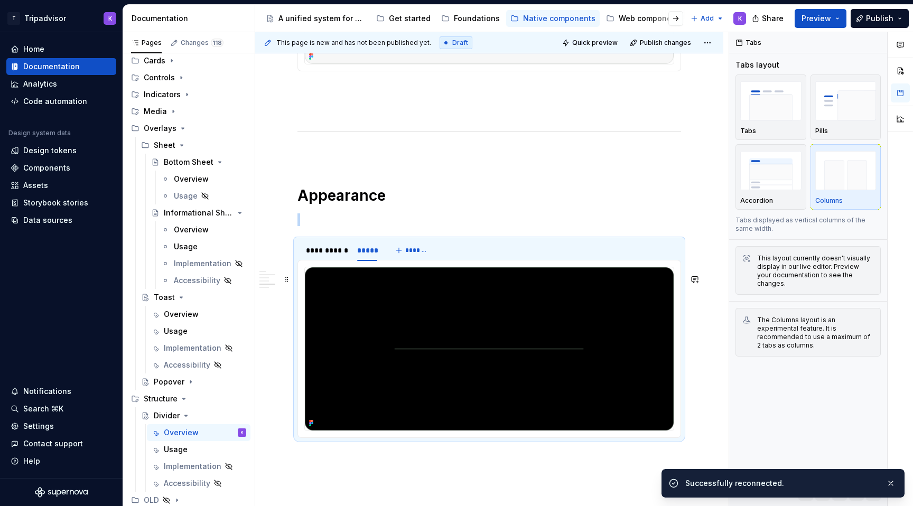
type textarea "*"
click at [385, 327] on img at bounding box center [489, 348] width 369 height 163
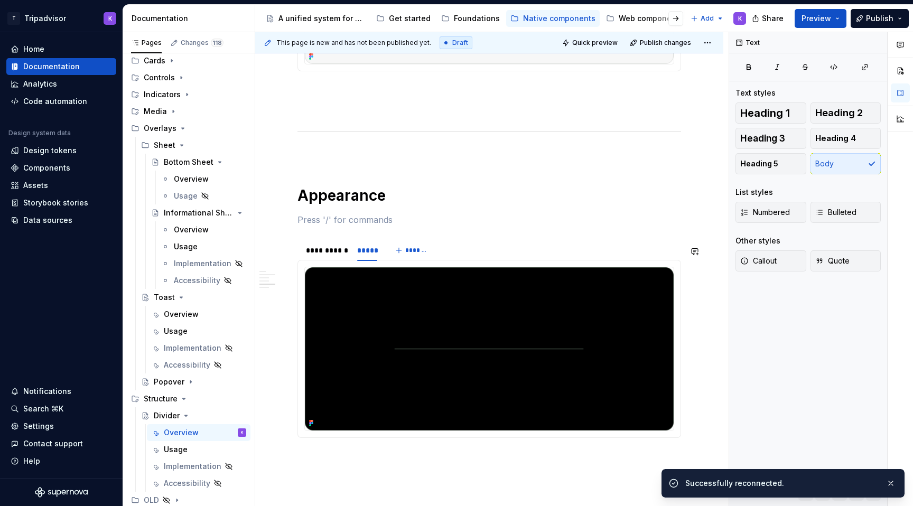
click at [366, 245] on section "**********" at bounding box center [488, 338] width 383 height 199
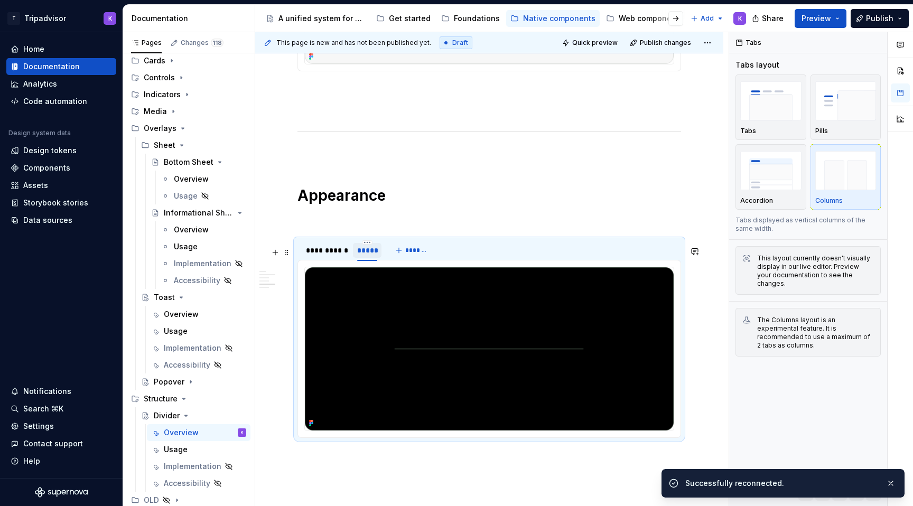
scroll to position [892, 0]
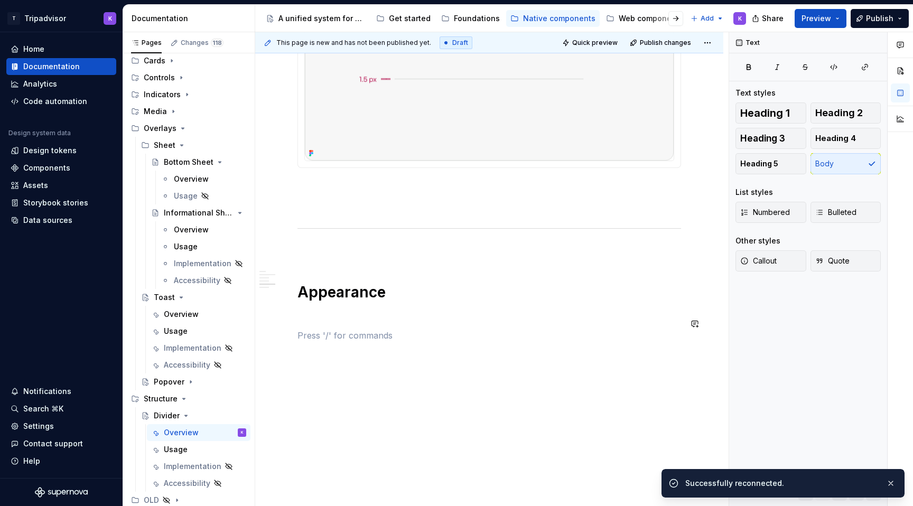
click at [340, 339] on p at bounding box center [488, 335] width 383 height 13
drag, startPoint x: 352, startPoint y: 340, endPoint x: 287, endPoint y: 340, distance: 64.4
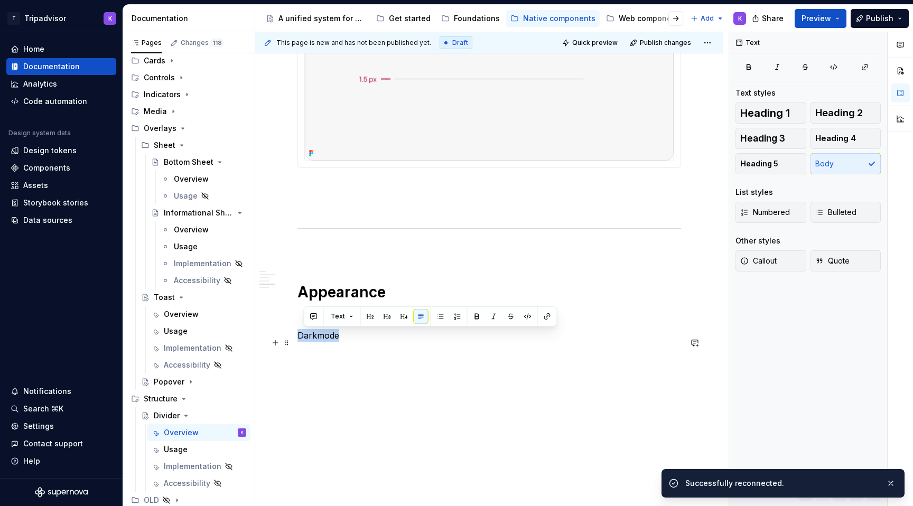
drag, startPoint x: 345, startPoint y: 339, endPoint x: 298, endPoint y: 340, distance: 47.5
click at [298, 340] on p "Darkmode" at bounding box center [488, 335] width 383 height 13
click at [744, 142] on span "Heading 3" at bounding box center [762, 138] width 45 height 11
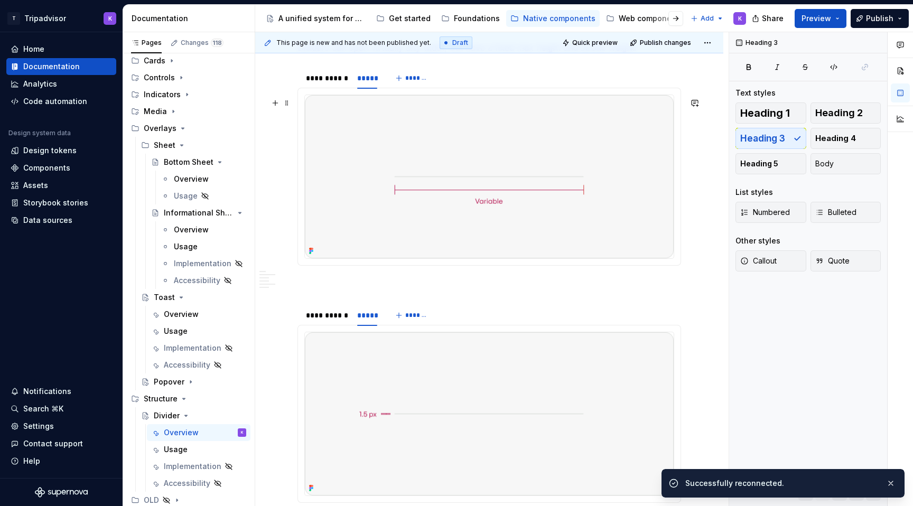
scroll to position [509, 0]
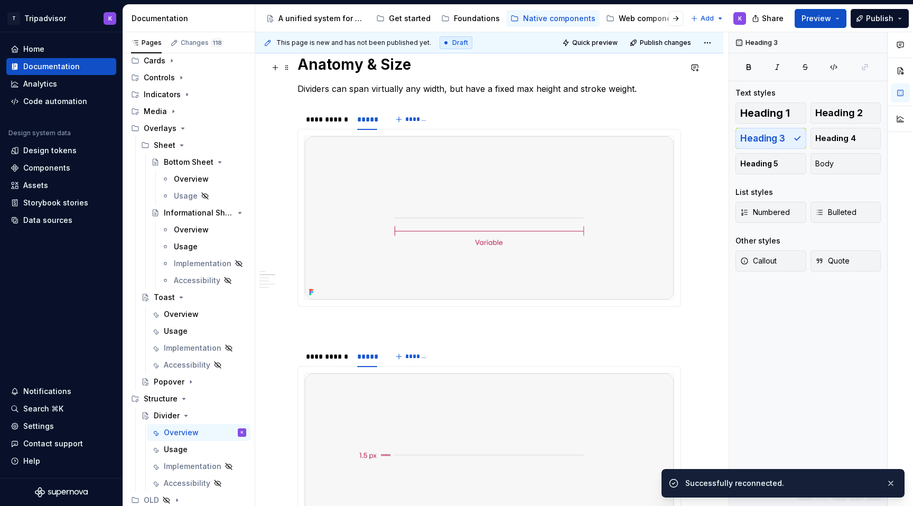
click at [338, 73] on h1 "Anatomy & Size" at bounding box center [488, 64] width 383 height 19
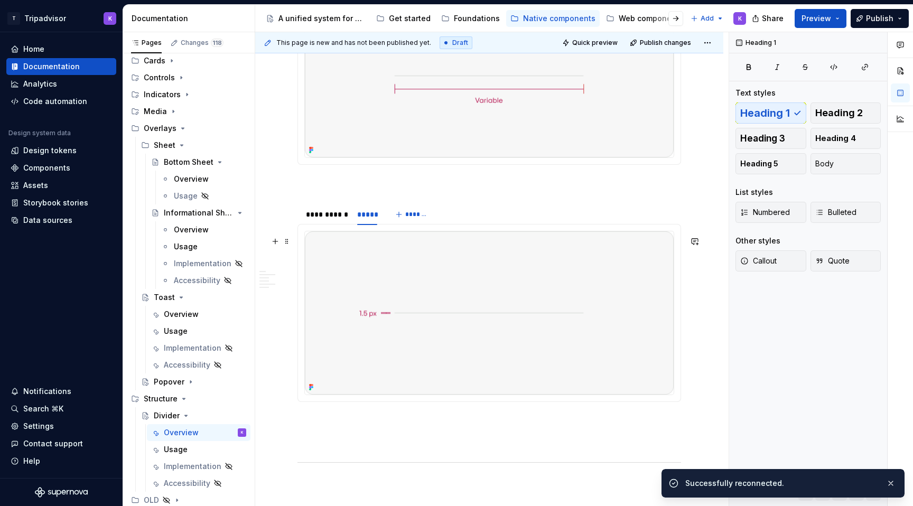
scroll to position [821, 0]
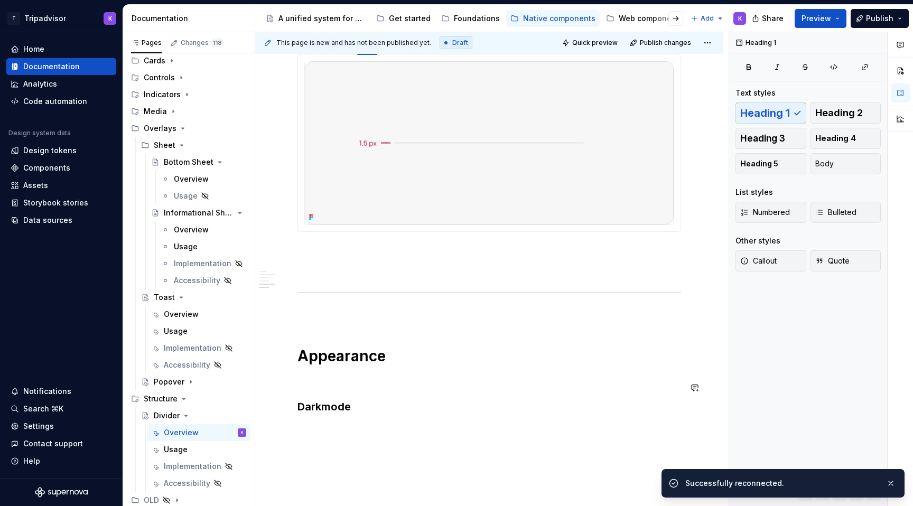
click at [323, 387] on p at bounding box center [488, 380] width 383 height 13
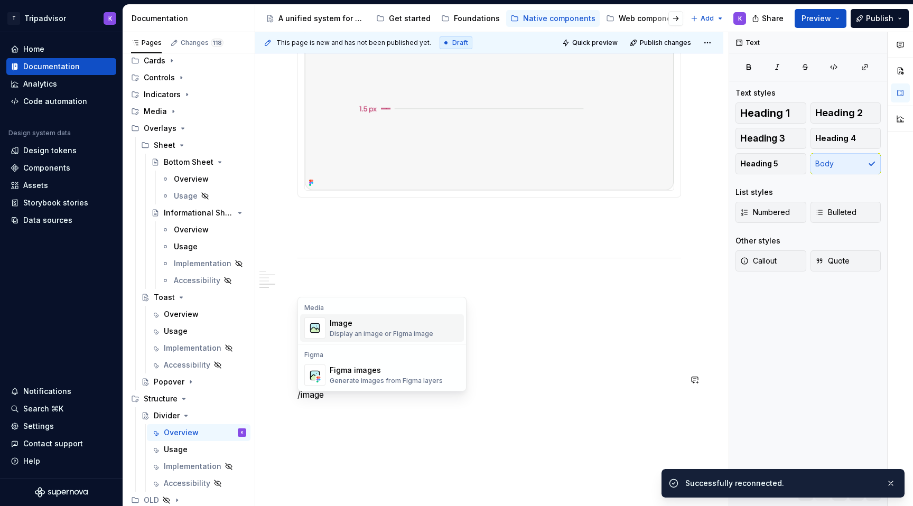
click at [363, 330] on div "Display an image or Figma image" at bounding box center [382, 334] width 104 height 8
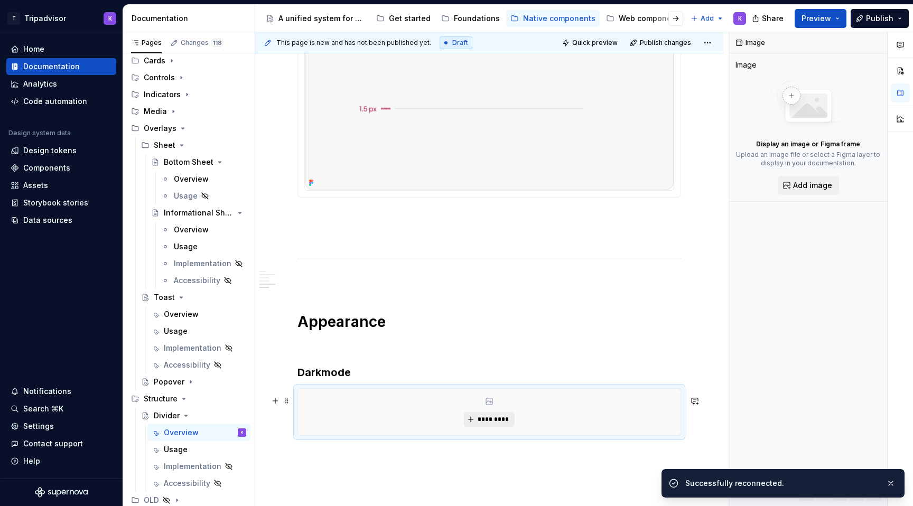
click at [476, 423] on button "*********" at bounding box center [489, 419] width 50 height 15
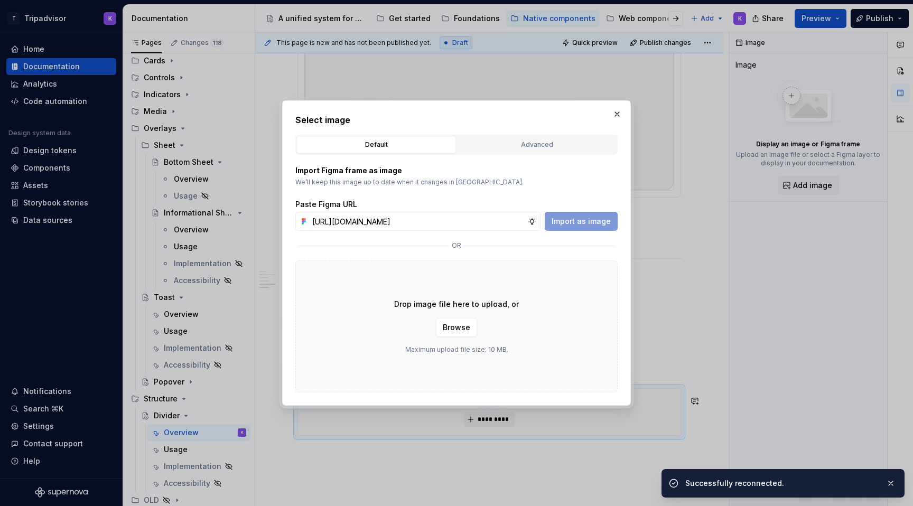
scroll to position [0, 239]
type input "[URL][DOMAIN_NAME]"
click at [572, 215] on button "Import as image" at bounding box center [580, 221] width 73 height 19
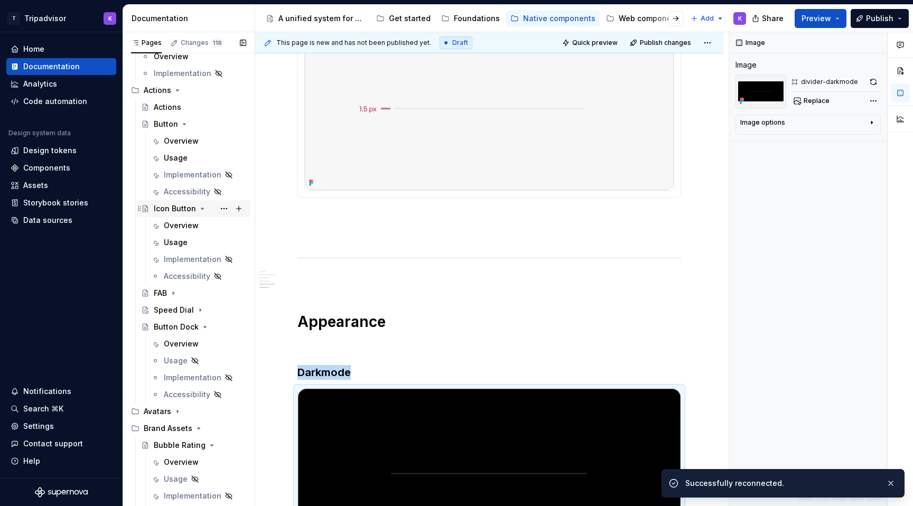
scroll to position [0, 0]
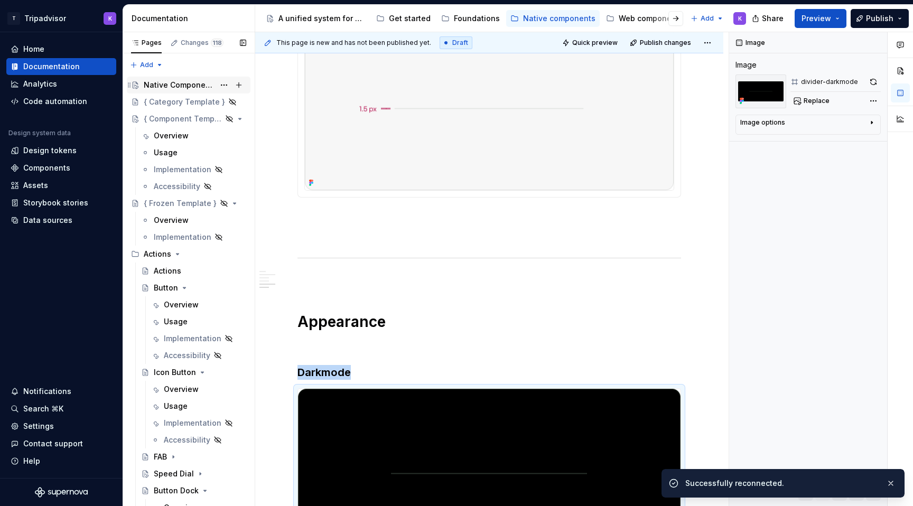
click at [158, 81] on div "Native Components" at bounding box center [179, 85] width 71 height 11
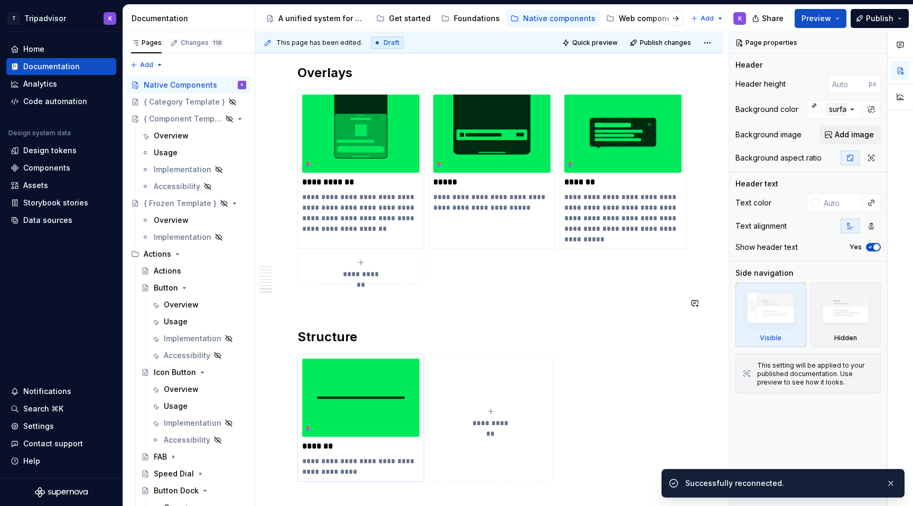
scroll to position [2159, 0]
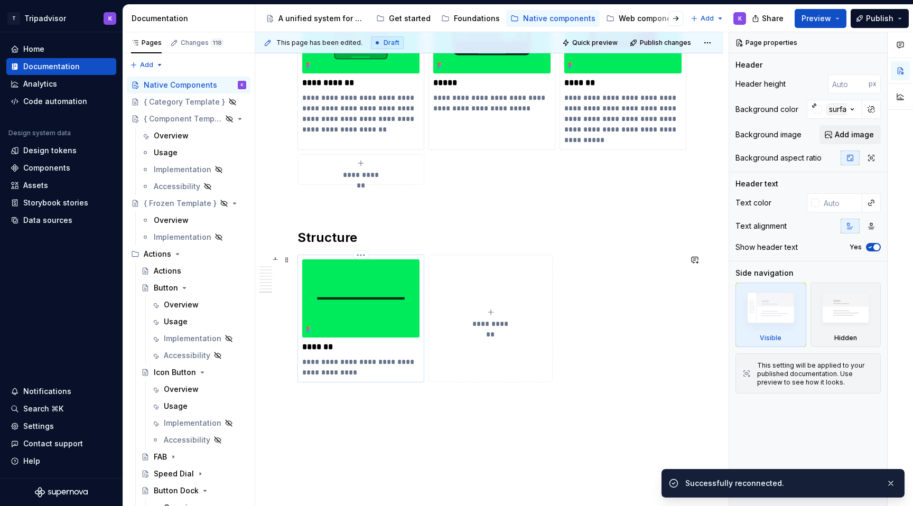
click at [364, 297] on img at bounding box center [360, 298] width 117 height 78
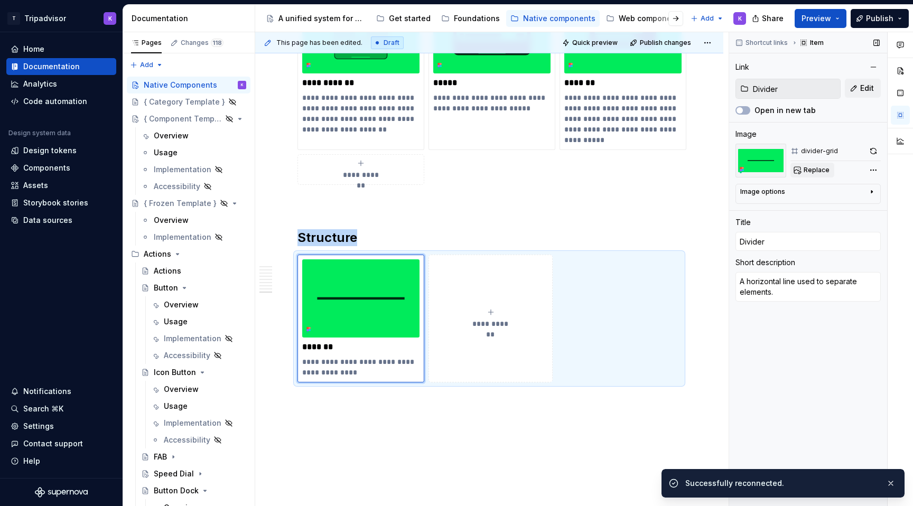
click at [821, 171] on span "Replace" at bounding box center [816, 170] width 26 height 8
type textarea "*"
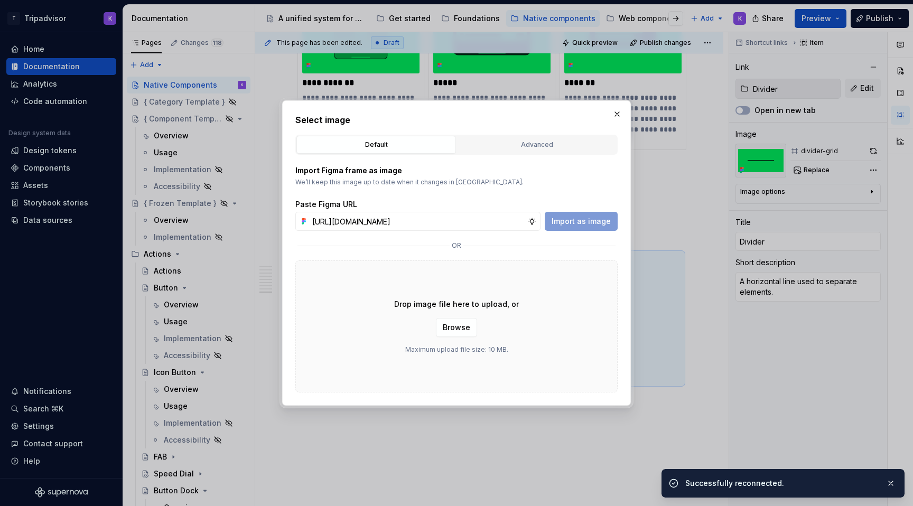
scroll to position [0, 239]
type input "[URL][DOMAIN_NAME]"
click at [581, 222] on span "Import as image" at bounding box center [580, 221] width 59 height 11
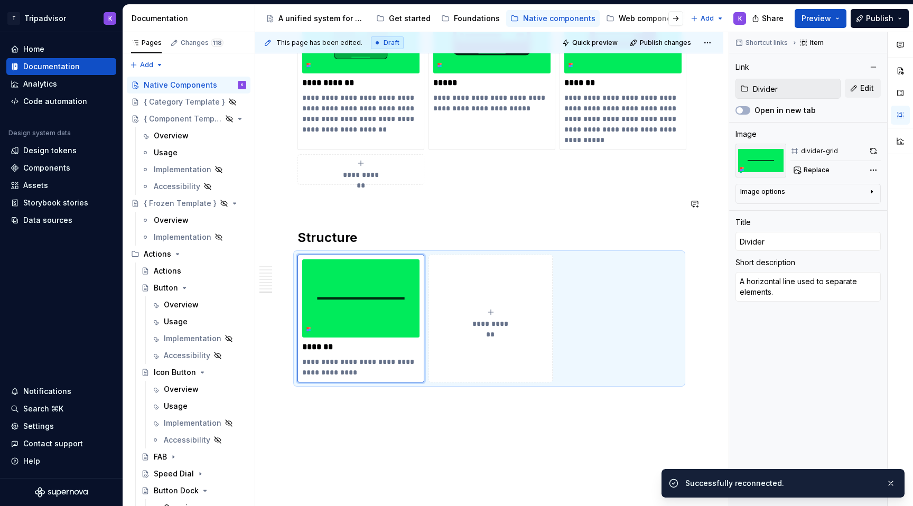
type textarea "*"
